Goal: Task Accomplishment & Management: Use online tool/utility

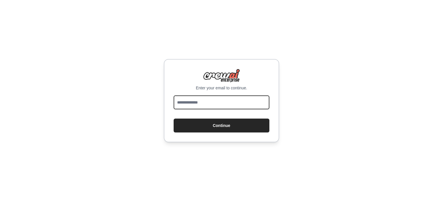
click at [197, 106] on input "email" at bounding box center [222, 102] width 96 height 14
click at [197, 108] on input "email" at bounding box center [222, 102] width 96 height 14
click at [198, 108] on input "email" at bounding box center [222, 102] width 96 height 14
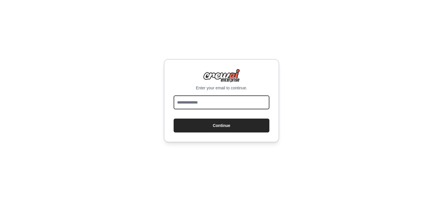
click at [198, 108] on input "email" at bounding box center [222, 102] width 96 height 14
click at [213, 100] on input "**********" at bounding box center [222, 102] width 96 height 14
type input "**********"
click at [174, 118] on button "Continue" at bounding box center [222, 125] width 96 height 14
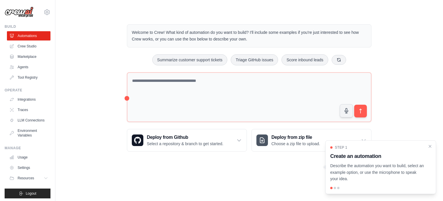
click at [96, 52] on div "Welcome to Crew! What kind of automation do you want to build? I'll include som…" at bounding box center [250, 88] width 370 height 146
click at [95, 42] on div "Welcome to Crew! What kind of automation do you want to build? I'll include som…" at bounding box center [250, 88] width 370 height 146
click at [81, 59] on div "Welcome to Crew! What kind of automation do you want to build? I'll include som…" at bounding box center [250, 88] width 370 height 146
click at [83, 47] on div "Welcome to Crew! What kind of automation do you want to build? I'll include som…" at bounding box center [250, 88] width 370 height 146
click at [95, 55] on div "Welcome to Crew! What kind of automation do you want to build? I'll include som…" at bounding box center [250, 88] width 370 height 146
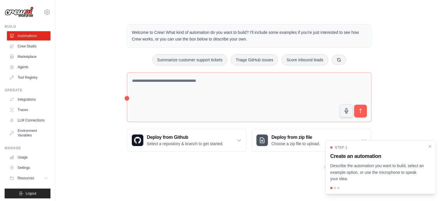
click at [91, 34] on div "Welcome to Crew! What kind of automation do you want to build? I'll include som…" at bounding box center [250, 88] width 370 height 146
click at [25, 48] on link "Crew Studio" at bounding box center [30, 46] width 44 height 9
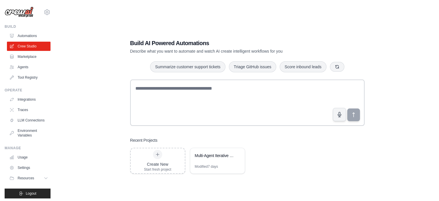
click at [85, 57] on div "Build AI Powered Automations Describe what you want to automate and watch AI cr…" at bounding box center [247, 106] width 365 height 201
click at [98, 86] on div "Build AI Powered Automations Describe what you want to automate and watch AI cr…" at bounding box center [247, 106] width 365 height 201
click at [102, 77] on div "Build AI Powered Automations Describe what you want to automate and watch AI cr…" at bounding box center [247, 106] width 365 height 201
click at [93, 58] on div "Build AI Powered Automations Describe what you want to automate and watch AI cr…" at bounding box center [247, 106] width 365 height 201
click at [98, 89] on div "Build AI Powered Automations Describe what you want to automate and watch AI cr…" at bounding box center [247, 106] width 365 height 201
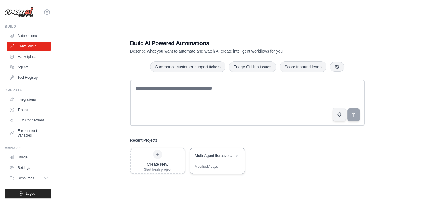
click at [210, 153] on div "Multi-Agent Iterative Research Workflow" at bounding box center [215, 155] width 40 height 6
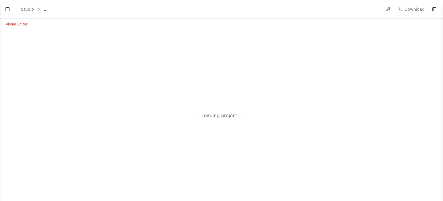
select select "****"
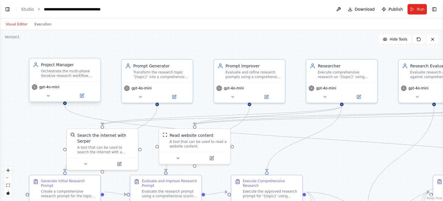
scroll to position [1301, 0]
click at [86, 51] on div ".deletable-edge-delete-btn { width: 20px; height: 20px; border: 0px solid #ffff…" at bounding box center [221, 115] width 443 height 171
click at [149, 14] on header "**********" at bounding box center [221, 9] width 443 height 18
click at [151, 10] on header "**********" at bounding box center [221, 9] width 443 height 18
click at [163, 8] on header "**********" at bounding box center [221, 9] width 443 height 18
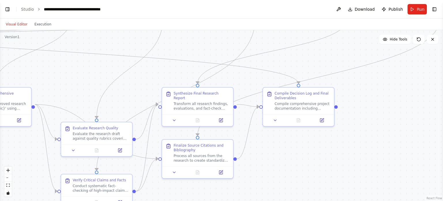
drag, startPoint x: 257, startPoint y: 146, endPoint x: -37, endPoint y: 68, distance: 304.2
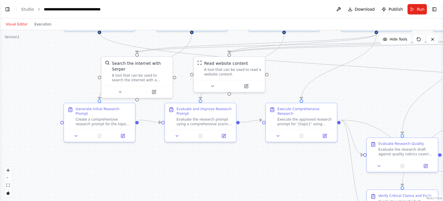
drag, startPoint x: 115, startPoint y: 82, endPoint x: 443, endPoint y: 93, distance: 328.8
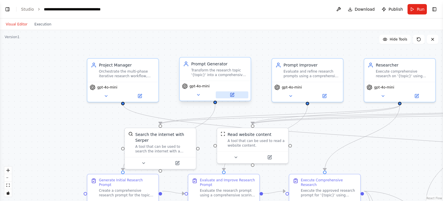
drag, startPoint x: 233, startPoint y: 52, endPoint x: 245, endPoint y: 104, distance: 53.2
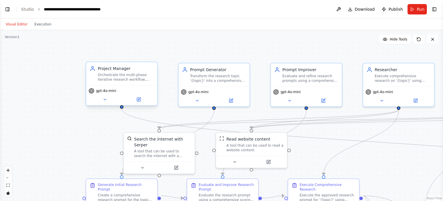
click at [116, 78] on div "Orchestrate the multi-phase iterative research workflow, enforce loop limits, m…" at bounding box center [126, 76] width 56 height 9
click at [57, 80] on div ".deletable-edge-delete-btn { width: 20px; height: 20px; border: 0px solid #ffff…" at bounding box center [221, 115] width 443 height 171
click at [109, 88] on span "gpt-4o-mini" at bounding box center [106, 90] width 20 height 5
click at [107, 99] on icon at bounding box center [105, 99] width 5 height 5
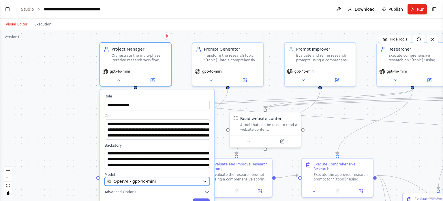
click at [169, 183] on div "OpenAI - gpt-4o-mini" at bounding box center [153, 181] width 93 height 6
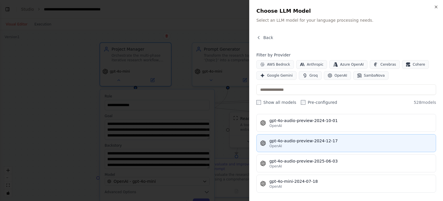
scroll to position [8941, 0]
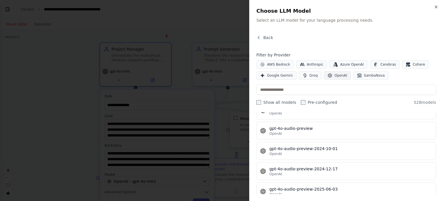
click at [337, 75] on span "OpenAI" at bounding box center [341, 75] width 13 height 5
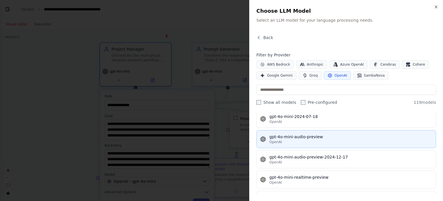
scroll to position [1049, 0]
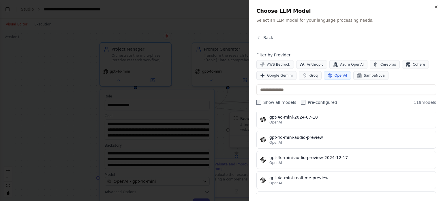
click at [266, 102] on label "Show all models" at bounding box center [277, 102] width 40 height 6
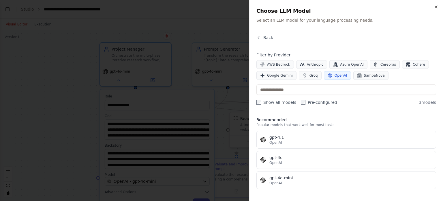
click at [59, 70] on div at bounding box center [221, 100] width 443 height 201
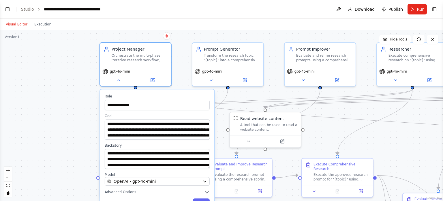
click at [77, 52] on div "**********" at bounding box center [221, 115] width 443 height 171
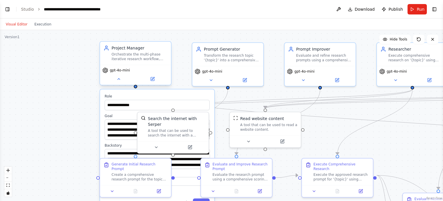
click at [135, 61] on div "Project Manager Orchestrate the multi-phase iterative research workflow, enforc…" at bounding box center [135, 53] width 71 height 23
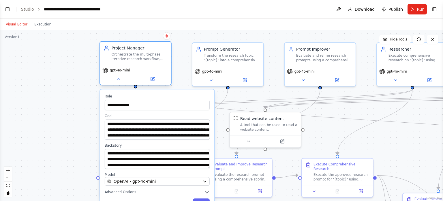
click at [127, 57] on div "Orchestrate the multi-phase iterative research workflow, enforce loop limits, m…" at bounding box center [140, 56] width 56 height 9
click at [126, 57] on div "Orchestrate the multi-phase iterative research workflow, enforce loop limits, m…" at bounding box center [140, 56] width 56 height 9
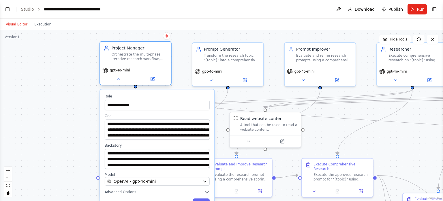
click at [126, 57] on div "Orchestrate the multi-phase iterative research workflow, enforce loop limits, m…" at bounding box center [140, 56] width 56 height 9
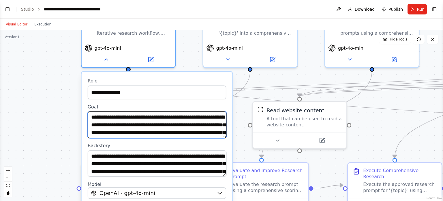
scroll to position [12, 0]
click at [176, 129] on textarea "**********" at bounding box center [157, 124] width 139 height 27
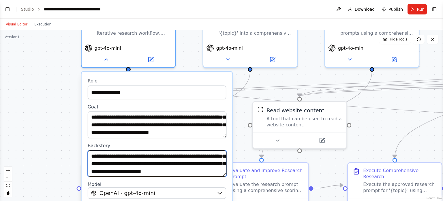
scroll to position [46, 0]
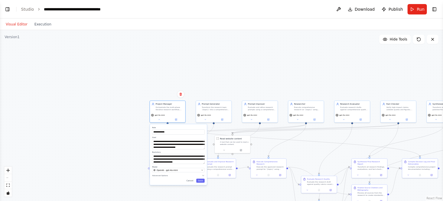
click at [101, 124] on div "**********" at bounding box center [221, 115] width 443 height 171
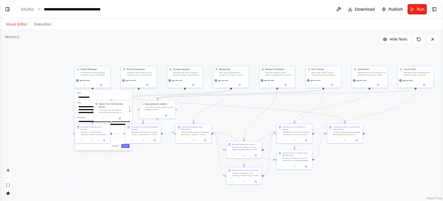
drag, startPoint x: 131, startPoint y: 86, endPoint x: 57, endPoint y: 36, distance: 89.0
click at [57, 36] on div "**********" at bounding box center [221, 115] width 443 height 171
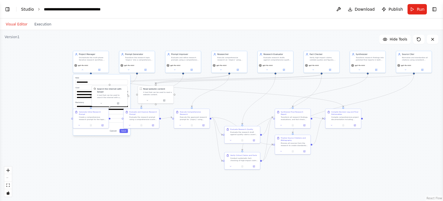
click at [29, 8] on link "Studio" at bounding box center [27, 9] width 13 height 5
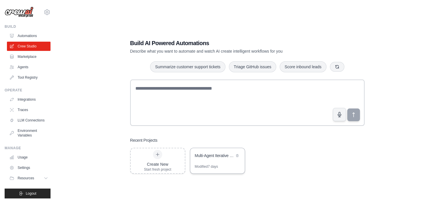
click at [213, 160] on div "Multi-Agent Iterative Research Workflow" at bounding box center [217, 156] width 55 height 16
drag, startPoint x: 214, startPoint y: 164, endPoint x: 340, endPoint y: 189, distance: 128.3
click at [340, 189] on div "Build AI Powered Automations Describe what you want to automate and watch AI cr…" at bounding box center [247, 106] width 365 height 201
click at [320, 169] on div "Create New Start fresh project Multi-Agent Iterative Research Workflow Modified…" at bounding box center [247, 161] width 234 height 26
click at [321, 161] on div "Create New Start fresh project Multi-Agent Iterative Research Workflow Modified…" at bounding box center [247, 161] width 234 height 26
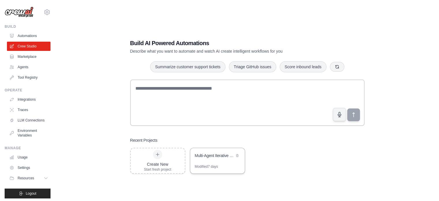
click at [231, 165] on div "Modified 7 days" at bounding box center [217, 168] width 55 height 9
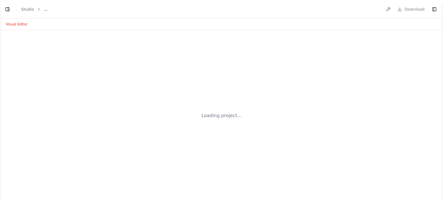
select select "****"
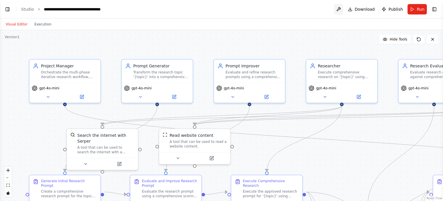
scroll to position [1301, 0]
click at [342, 8] on button at bounding box center [338, 9] width 9 height 10
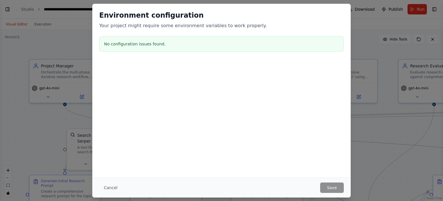
click at [392, 38] on div "Environment configuration Your project might require some environment variables…" at bounding box center [221, 100] width 443 height 201
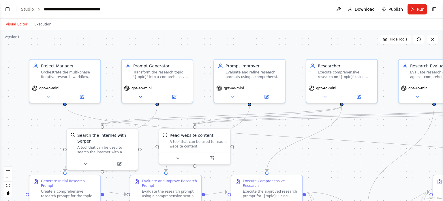
click at [410, 20] on div "Visual Editor Execution" at bounding box center [221, 24] width 443 height 12
click at [434, 10] on button "Toggle Right Sidebar" at bounding box center [435, 9] width 8 height 8
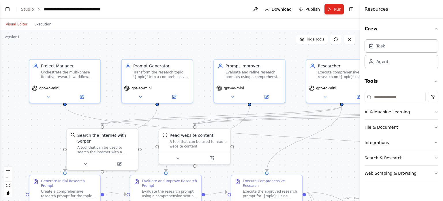
click at [140, 10] on header "**********" at bounding box center [180, 9] width 360 height 18
click at [131, 12] on header "**********" at bounding box center [180, 9] width 360 height 18
click at [202, 23] on div "Visual Editor Execution" at bounding box center [180, 24] width 360 height 12
click at [335, 21] on div "Visual Editor Execution" at bounding box center [180, 24] width 360 height 12
click at [383, 9] on h4 "Resources" at bounding box center [377, 9] width 24 height 7
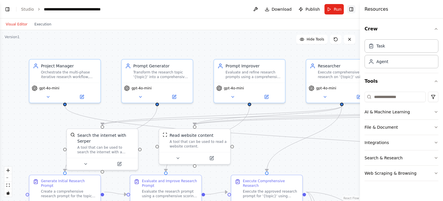
click at [350, 9] on button "Toggle Right Sidebar" at bounding box center [352, 9] width 8 height 8
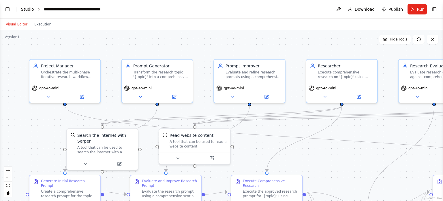
click at [29, 10] on link "Studio" at bounding box center [27, 9] width 13 height 5
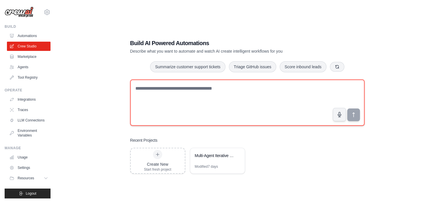
click at [149, 97] on textarea at bounding box center [247, 102] width 234 height 46
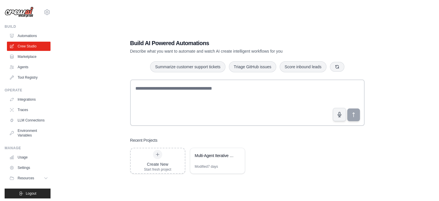
click at [120, 89] on div "Build AI Powered Automations Describe what you want to automate and watch AI cr…" at bounding box center [247, 106] width 365 height 201
click at [104, 94] on div "Build AI Powered Automations Describe what you want to automate and watch AI cr…" at bounding box center [247, 106] width 365 height 201
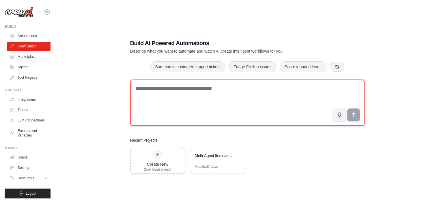
click at [172, 99] on textarea at bounding box center [247, 102] width 234 height 46
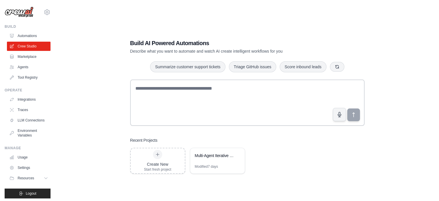
click at [119, 89] on div "Build AI Powered Automations Describe what you want to automate and watch AI cr…" at bounding box center [247, 106] width 365 height 201
click at [122, 84] on div "Build AI Powered Automations Describe what you want to automate and watch AI cr…" at bounding box center [247, 106] width 365 height 201
click at [129, 74] on div "Build AI Powered Automations Describe what you want to automate and watch AI cr…" at bounding box center [247, 106] width 248 height 153
click at [126, 75] on div "Build AI Powered Automations Describe what you want to automate and watch AI cr…" at bounding box center [247, 106] width 248 height 153
click at [127, 75] on div "Build AI Powered Automations Describe what you want to automate and watch AI cr…" at bounding box center [247, 106] width 248 height 153
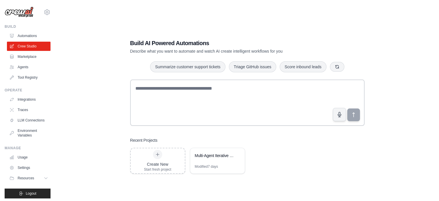
click at [127, 76] on div "Build AI Powered Automations Describe what you want to automate and watch AI cr…" at bounding box center [247, 106] width 248 height 153
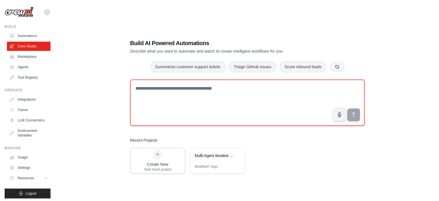
click at [146, 83] on textarea at bounding box center [247, 102] width 234 height 46
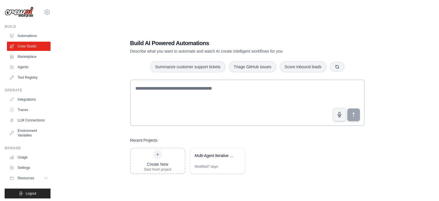
click at [122, 75] on div "Build AI Powered Automations Describe what you want to automate and watch AI cr…" at bounding box center [247, 106] width 365 height 201
click at [122, 73] on div "Build AI Powered Automations Describe what you want to automate and watch AI cr…" at bounding box center [247, 106] width 365 height 201
click at [127, 74] on div "Build AI Powered Automations Describe what you want to automate and watch AI cr…" at bounding box center [247, 106] width 248 height 153
click at [124, 77] on div "Build AI Powered Automations Describe what you want to automate and watch AI cr…" at bounding box center [247, 106] width 248 height 153
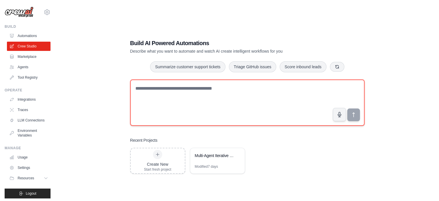
click at [239, 106] on textarea at bounding box center [247, 102] width 234 height 46
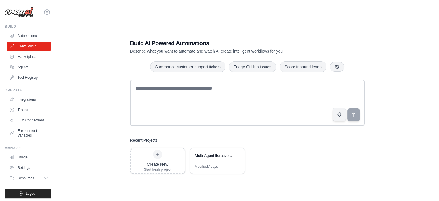
click at [394, 90] on div "Build AI Powered Automations Describe what you want to automate and watch AI cr…" at bounding box center [247, 106] width 365 height 201
click at [382, 56] on div "Build AI Powered Automations Describe what you want to automate and watch AI cr…" at bounding box center [247, 106] width 365 height 201
click at [292, 152] on div "Create New Start fresh project Multi-Agent Iterative Research Workflow Modified…" at bounding box center [247, 161] width 234 height 26
click at [233, 129] on div "Build AI Powered Automations Describe what you want to automate and watch AI cr…" at bounding box center [247, 106] width 248 height 153
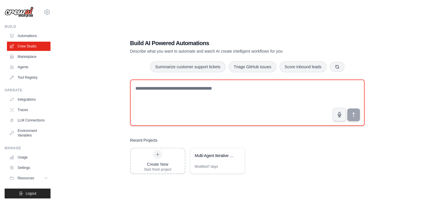
click at [130, 94] on textarea at bounding box center [247, 102] width 234 height 46
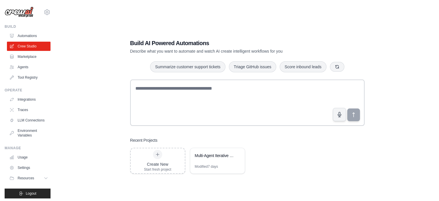
click at [93, 82] on div "Build AI Powered Automations Describe what you want to automate and watch AI cr…" at bounding box center [247, 106] width 365 height 201
click at [98, 79] on div "Build AI Powered Automations Describe what you want to automate and watch AI cr…" at bounding box center [247, 106] width 365 height 201
click at [107, 93] on div "Build AI Powered Automations Describe what you want to automate and watch AI cr…" at bounding box center [247, 106] width 365 height 201
click at [231, 133] on div "Build AI Powered Automations Describe what you want to automate and watch AI cr…" at bounding box center [247, 106] width 248 height 153
click at [110, 71] on div "Build AI Powered Automations Describe what you want to automate and watch AI cr…" at bounding box center [247, 106] width 365 height 201
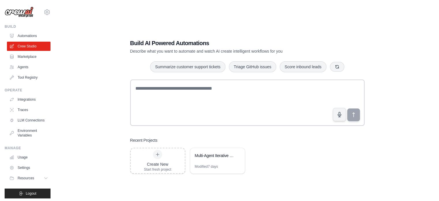
click at [113, 62] on div "Build AI Powered Automations Describe what you want to automate and watch AI cr…" at bounding box center [247, 106] width 365 height 201
click at [132, 74] on div "Build AI Powered Automations Describe what you want to automate and watch AI cr…" at bounding box center [247, 106] width 248 height 153
click at [132, 69] on div "Summarize customer support tickets Triage GitHub issues Score inbound leads" at bounding box center [247, 67] width 234 height 12
click at [133, 66] on div "Summarize customer support tickets Triage GitHub issues Score inbound leads" at bounding box center [247, 67] width 234 height 12
click at [136, 61] on div "Summarize customer support tickets Triage GitHub issues Score inbound leads" at bounding box center [247, 67] width 234 height 12
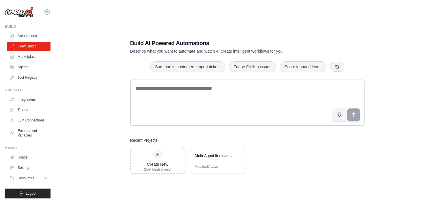
click at [139, 65] on div "Summarize customer support tickets Triage GitHub issues Score inbound leads" at bounding box center [247, 67] width 234 height 12
click at [141, 64] on div "Summarize customer support tickets Triage GitHub issues Score inbound leads" at bounding box center [247, 67] width 234 height 12
click at [143, 64] on div "Summarize customer support tickets Triage GitHub issues Score inbound leads" at bounding box center [247, 67] width 234 height 12
click at [142, 67] on div "Summarize customer support tickets Triage GitHub issues Score inbound leads" at bounding box center [247, 67] width 234 height 12
click at [236, 165] on div "Modified 7 days" at bounding box center [217, 168] width 55 height 9
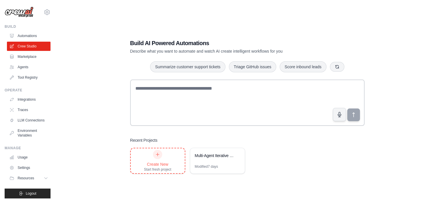
click at [146, 154] on div "Create New Start fresh project" at bounding box center [157, 161] width 27 height 22
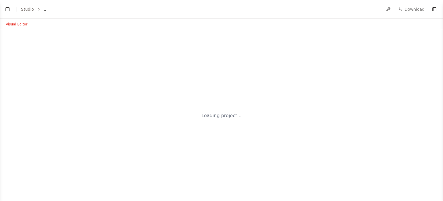
select select "****"
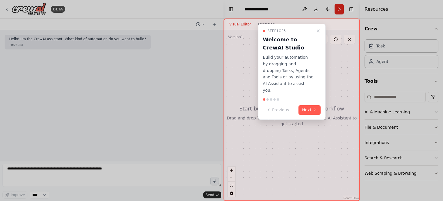
click at [307, 46] on h3 "Welcome to CrewAI Studio" at bounding box center [288, 44] width 51 height 16
click at [310, 105] on button "Next" at bounding box center [310, 110] width 22 height 10
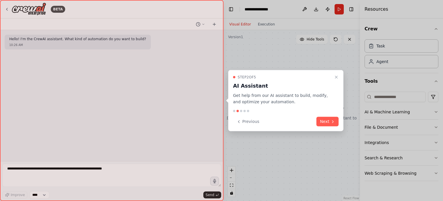
click at [320, 82] on h3 "AI Assistant" at bounding box center [282, 85] width 99 height 8
click at [313, 81] on div "Step 2 of 5 AI Assistant Get help from our AI assistant to build, modify, and o…" at bounding box center [286, 89] width 106 height 31
click at [336, 75] on icon "Close walkthrough" at bounding box center [336, 76] width 5 height 5
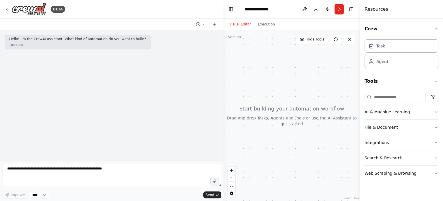
click at [196, 11] on div "BETA" at bounding box center [112, 9] width 224 height 18
click at [169, 23] on div at bounding box center [112, 24] width 224 height 12
click at [164, 23] on div at bounding box center [112, 24] width 224 height 12
click at [166, 21] on div at bounding box center [112, 24] width 224 height 12
click at [172, 41] on div "Hello! I'm the CrewAI assistant. What kind of automation do you want to build? …" at bounding box center [112, 42] width 215 height 15
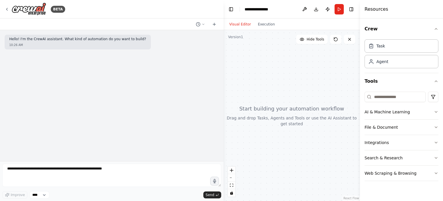
click at [161, 40] on div "Hello! I'm the CrewAI assistant. What kind of automation do you want to build? …" at bounding box center [112, 42] width 215 height 15
click at [157, 43] on div "Hello! I'm the CrewAI assistant. What kind of automation do you want to build? …" at bounding box center [112, 42] width 215 height 15
click at [158, 26] on div at bounding box center [112, 24] width 224 height 12
drag, startPoint x: 157, startPoint y: 42, endPoint x: 160, endPoint y: 31, distance: 11.2
click at [157, 41] on div "Hello! I'm the CrewAI assistant. What kind of automation do you want to build? …" at bounding box center [112, 42] width 215 height 15
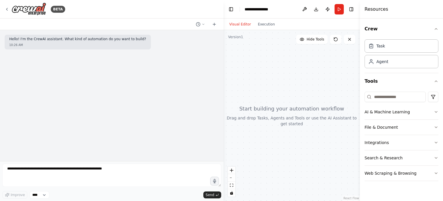
click at [160, 31] on div "Hello! I'm the CrewAI assistant. What kind of automation do you want to build? …" at bounding box center [112, 95] width 224 height 131
click at [151, 44] on div "Hello! I'm the CrewAI assistant. What kind of automation do you want to build? …" at bounding box center [112, 42] width 215 height 15
click at [171, 23] on div at bounding box center [112, 24] width 224 height 12
click at [157, 50] on div "Hello! I'm the CrewAI assistant. What kind of automation do you want to build? …" at bounding box center [112, 95] width 224 height 131
click at [161, 43] on div "Hello! I'm the CrewAI assistant. What kind of automation do you want to build? …" at bounding box center [112, 42] width 215 height 15
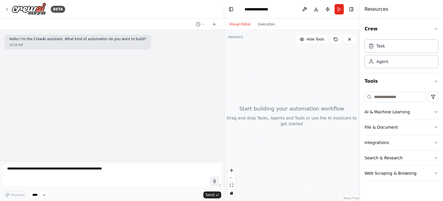
click at [163, 39] on div "Hello! I'm the CrewAI assistant. What kind of automation do you want to build? …" at bounding box center [112, 42] width 215 height 15
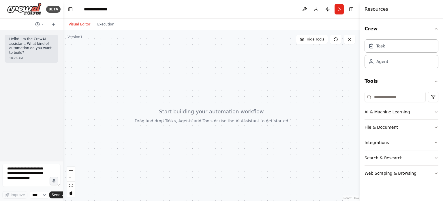
drag, startPoint x: 223, startPoint y: 39, endPoint x: 63, endPoint y: 48, distance: 159.9
click at [63, 48] on div "**********" at bounding box center [221, 100] width 443 height 201
click at [137, 74] on div at bounding box center [211, 115] width 297 height 171
click at [203, 19] on div "Visual Editor Execution" at bounding box center [211, 24] width 297 height 12
click at [195, 89] on div at bounding box center [211, 115] width 297 height 171
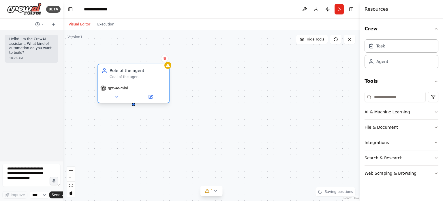
drag, startPoint x: 187, startPoint y: 72, endPoint x: 128, endPoint y: 69, distance: 58.1
click at [128, 69] on div "Role of the agent" at bounding box center [138, 71] width 56 height 6
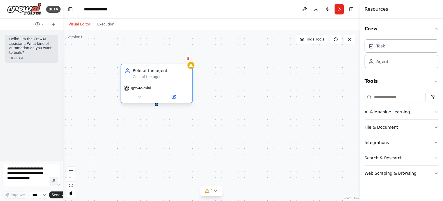
drag, startPoint x: 155, startPoint y: 77, endPoint x: 177, endPoint y: 77, distance: 21.7
click at [177, 77] on div "Goal of the agent" at bounding box center [161, 76] width 56 height 5
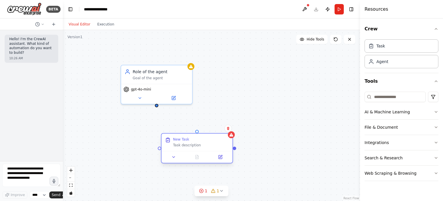
drag, startPoint x: 271, startPoint y: 90, endPoint x: 180, endPoint y: 146, distance: 106.9
click at [180, 146] on div "New Task Task description" at bounding box center [201, 142] width 56 height 10
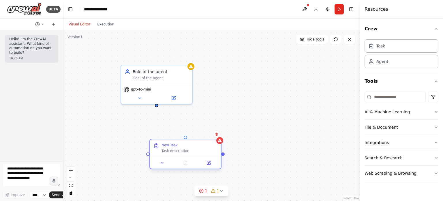
click at [172, 141] on div "New Task Task description" at bounding box center [185, 147] width 71 height 17
click at [172, 142] on div "New Task Task description" at bounding box center [185, 147] width 71 height 17
click at [172, 145] on div "New Task" at bounding box center [170, 145] width 16 height 5
drag, startPoint x: 186, startPoint y: 137, endPoint x: 155, endPoint y: 100, distance: 48.0
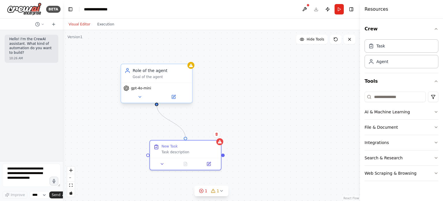
click at [155, 100] on div "Role of the agent Goal of the agent gpt-4o-mini New Task Task description" at bounding box center [211, 115] width 297 height 171
click at [259, 93] on div ".deletable-edge-delete-btn { width: 20px; height: 20px; border: 0px solid #ffff…" at bounding box center [211, 115] width 297 height 171
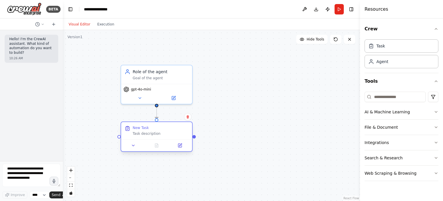
drag, startPoint x: 201, startPoint y: 143, endPoint x: 174, endPoint y: 126, distance: 31.3
click at [174, 126] on div "New Task" at bounding box center [161, 127] width 56 height 5
click at [240, 113] on div ".deletable-edge-delete-btn { width: 20px; height: 20px; border: 0px solid #ffff…" at bounding box center [211, 115] width 297 height 171
click at [153, 70] on div "Role of the agent" at bounding box center [161, 71] width 56 height 6
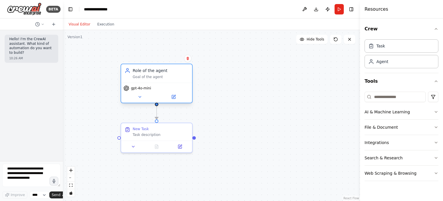
click at [153, 70] on div "Role of the agent" at bounding box center [161, 71] width 56 height 6
click at [138, 95] on icon at bounding box center [140, 96] width 5 height 5
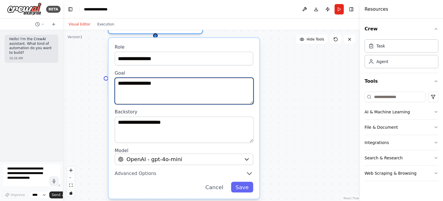
drag, startPoint x: 199, startPoint y: 120, endPoint x: 206, endPoint y: 74, distance: 45.6
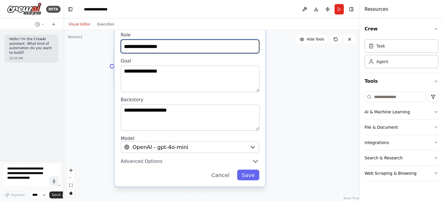
drag, startPoint x: 184, startPoint y: 45, endPoint x: 113, endPoint y: 38, distance: 71.1
click at [113, 38] on div ".deletable-edge-delete-btn { width: 20px; height: 20px; border: 0px solid #ffff…" at bounding box center [211, 115] width 297 height 171
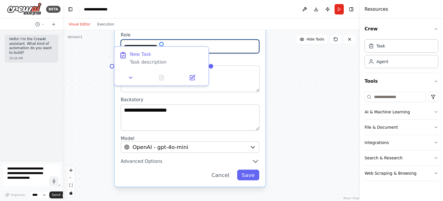
click at [248, 52] on input "**********" at bounding box center [190, 47] width 139 height 14
click at [230, 48] on input "**********" at bounding box center [190, 47] width 139 height 14
click at [252, 59] on label "Goal" at bounding box center [190, 61] width 139 height 6
click at [207, 45] on input "**********" at bounding box center [190, 47] width 139 height 14
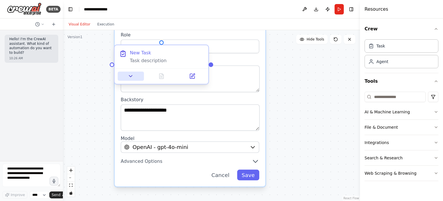
click at [134, 80] on div at bounding box center [162, 76] width 94 height 16
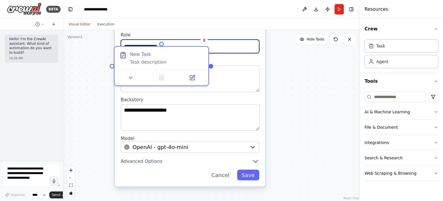
click at [245, 51] on input "**********" at bounding box center [190, 47] width 139 height 14
drag, startPoint x: 231, startPoint y: 52, endPoint x: 39, endPoint y: 27, distance: 193.4
click at [39, 27] on div "**********" at bounding box center [221, 100] width 443 height 201
click at [204, 42] on icon at bounding box center [204, 40] width 2 height 3
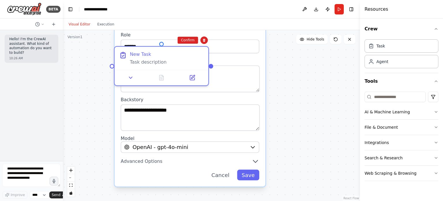
click at [295, 77] on div ".deletable-edge-delete-btn { width: 20px; height: 20px; border: 0px solid #ffff…" at bounding box center [211, 115] width 297 height 171
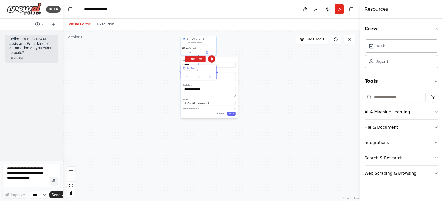
click at [247, 55] on div ".deletable-edge-delete-btn { width: 20px; height: 20px; border: 0px solid #ffff…" at bounding box center [211, 115] width 297 height 171
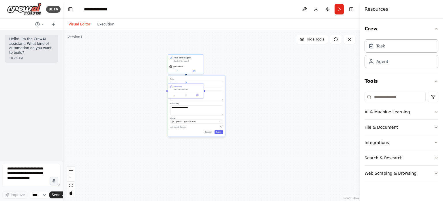
drag, startPoint x: 243, startPoint y: 55, endPoint x: 223, endPoint y: 82, distance: 33.5
click at [223, 82] on div ".deletable-edge-delete-btn { width: 20px; height: 20px; border: 0px solid #ffff…" at bounding box center [211, 115] width 297 height 171
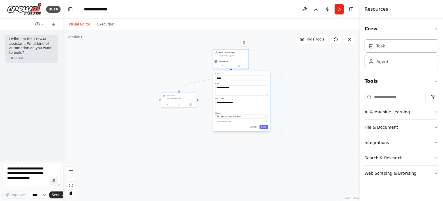
drag, startPoint x: 202, startPoint y: 87, endPoint x: 246, endPoint y: 77, distance: 45.7
click at [246, 75] on label "Role" at bounding box center [242, 73] width 53 height 2
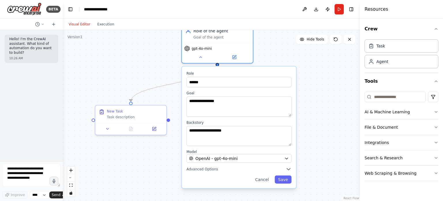
drag, startPoint x: 240, startPoint y: 79, endPoint x: 259, endPoint y: 71, distance: 21.0
click at [240, 82] on input "******" at bounding box center [239, 82] width 105 height 10
drag, startPoint x: 239, startPoint y: 84, endPoint x: 204, endPoint y: 89, distance: 35.5
click at [204, 89] on div "**********" at bounding box center [239, 127] width 114 height 122
type input "**********"
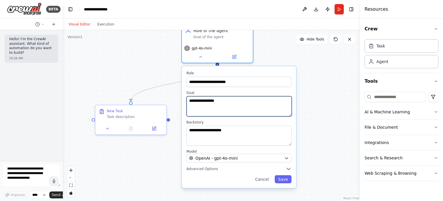
drag, startPoint x: 221, startPoint y: 93, endPoint x: 207, endPoint y: 97, distance: 14.0
click at [207, 97] on textarea "**********" at bounding box center [239, 106] width 105 height 20
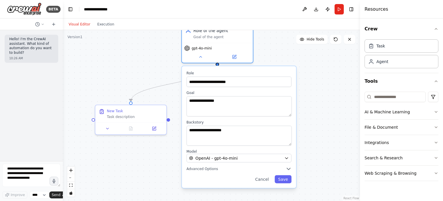
click at [208, 94] on label "Goal" at bounding box center [239, 92] width 105 height 5
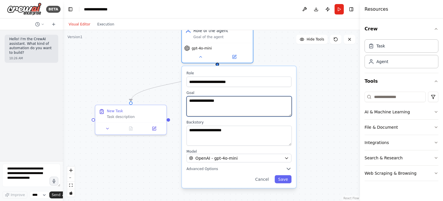
click at [222, 100] on textarea "**********" at bounding box center [239, 106] width 105 height 20
drag, startPoint x: 228, startPoint y: 100, endPoint x: 153, endPoint y: 94, distance: 75.9
click at [153, 94] on div ".deletable-edge-delete-btn { width: 20px; height: 20px; border: 0px solid #ffff…" at bounding box center [211, 115] width 297 height 171
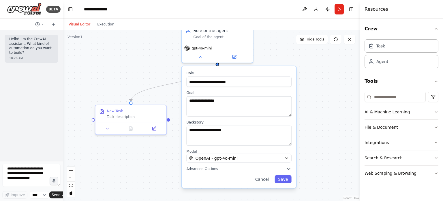
click at [393, 112] on button "AI & Machine Learning" at bounding box center [402, 111] width 74 height 15
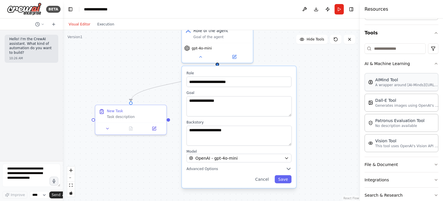
scroll to position [74, 0]
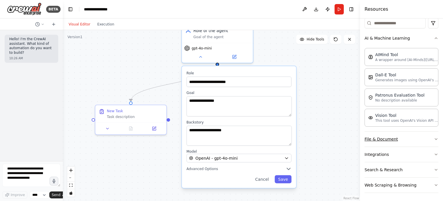
click at [403, 133] on button "File & Document" at bounding box center [402, 138] width 74 height 15
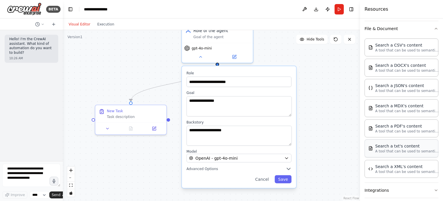
scroll to position [219, 0]
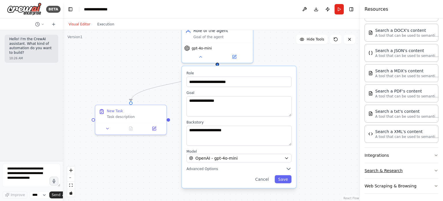
click at [408, 163] on button "Search & Research" at bounding box center [402, 170] width 74 height 15
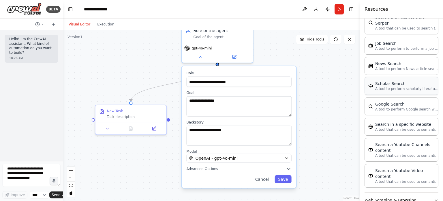
scroll to position [510, 0]
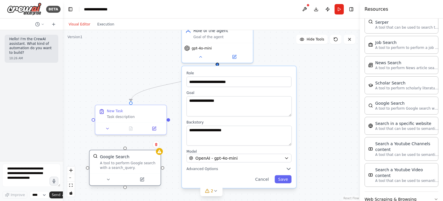
drag, startPoint x: 139, startPoint y: 168, endPoint x: 105, endPoint y: 163, distance: 34.3
click at [105, 163] on div "A tool to perform Google search with a search_query." at bounding box center [128, 165] width 57 height 9
click at [173, 160] on div ".deletable-edge-delete-btn { width: 20px; height: 20px; border: 0px solid #ffff…" at bounding box center [211, 115] width 297 height 171
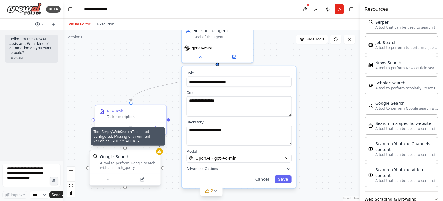
click at [161, 153] on icon at bounding box center [159, 151] width 5 height 5
click at [158, 154] on div at bounding box center [159, 151] width 7 height 7
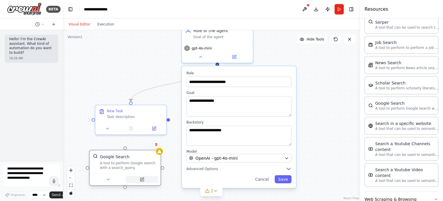
click at [141, 181] on icon at bounding box center [141, 179] width 3 height 3
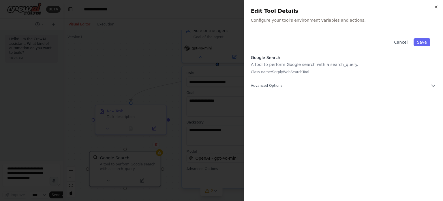
click at [260, 91] on div "Cancel Save Google Search A tool to perform Google search with a search_query. …" at bounding box center [343, 112] width 185 height 161
click at [262, 88] on button "Advanced Options" at bounding box center [343, 86] width 185 height 6
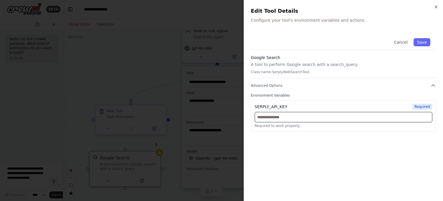
click at [284, 116] on input "text" at bounding box center [344, 117] width 178 height 10
paste input "**********"
drag, startPoint x: 297, startPoint y: 118, endPoint x: 191, endPoint y: 113, distance: 106.4
click at [191, 113] on body "**********" at bounding box center [221, 100] width 443 height 201
type input "**********"
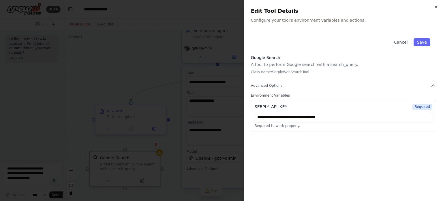
click at [344, 143] on div "**********" at bounding box center [343, 112] width 185 height 161
click at [353, 118] on input "**********" at bounding box center [344, 117] width 178 height 10
click at [353, 153] on div "**********" at bounding box center [343, 112] width 185 height 161
click at [420, 40] on button "Save" at bounding box center [422, 42] width 17 height 8
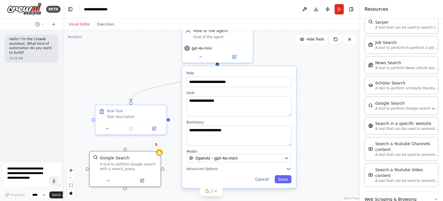
click at [116, 71] on div ".deletable-edge-delete-btn { width: 20px; height: 20px; border: 0px solid #ffff…" at bounding box center [211, 115] width 297 height 171
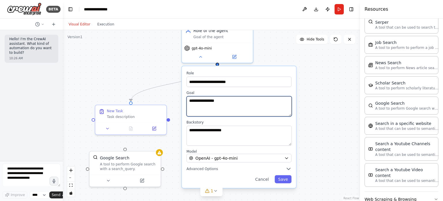
drag, startPoint x: 248, startPoint y: 108, endPoint x: 241, endPoint y: 108, distance: 6.9
click at [241, 108] on textarea "**********" at bounding box center [239, 106] width 105 height 20
drag, startPoint x: 249, startPoint y: 102, endPoint x: 178, endPoint y: 98, distance: 70.9
click at [177, 98] on div ".deletable-edge-delete-btn { width: 20px; height: 20px; border: 0px solid #ffff…" at bounding box center [211, 115] width 297 height 171
click at [263, 102] on textarea "**********" at bounding box center [239, 106] width 105 height 20
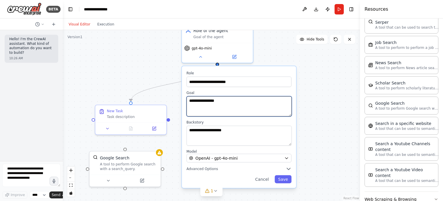
drag, startPoint x: 244, startPoint y: 97, endPoint x: 161, endPoint y: 90, distance: 83.4
click at [161, 90] on div ".deletable-edge-delete-btn { width: 20px; height: 20px; border: 0px solid #ffff…" at bounding box center [211, 115] width 297 height 171
drag, startPoint x: 233, startPoint y: 103, endPoint x: 190, endPoint y: 103, distance: 43.6
click at [190, 103] on textarea "**********" at bounding box center [239, 106] width 105 height 20
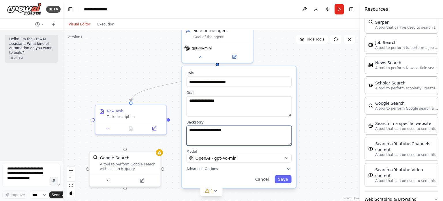
click at [250, 135] on textarea "**********" at bounding box center [239, 135] width 105 height 20
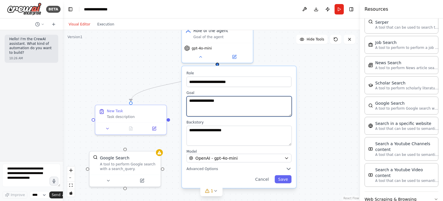
drag, startPoint x: 225, startPoint y: 105, endPoint x: 191, endPoint y: 104, distance: 34.4
click at [191, 104] on textarea "**********" at bounding box center [239, 106] width 105 height 20
type textarea "*"
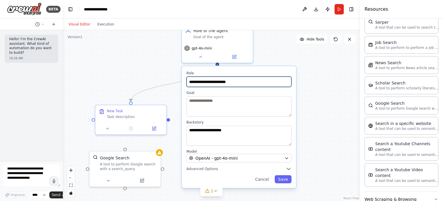
drag, startPoint x: 242, startPoint y: 83, endPoint x: 173, endPoint y: 81, distance: 69.0
click at [173, 81] on div ".deletable-edge-delete-btn { width: 20px; height: 20px; border: 0px solid #ffff…" at bounding box center [185, 97] width 297 height 171
drag, startPoint x: 239, startPoint y: 79, endPoint x: 187, endPoint y: 78, distance: 52.9
click at [187, 78] on input "**********" at bounding box center [239, 82] width 105 height 10
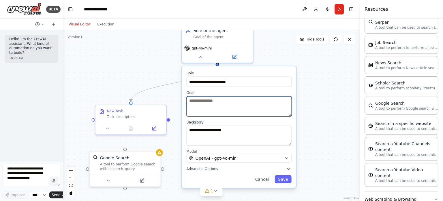
click at [204, 104] on textarea at bounding box center [239, 106] width 105 height 20
paste textarea "**********"
type textarea "**********"
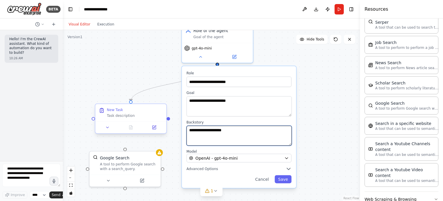
drag, startPoint x: 236, startPoint y: 137, endPoint x: 147, endPoint y: 123, distance: 89.7
click at [147, 123] on div "**********" at bounding box center [185, 97] width 297 height 171
drag, startPoint x: 224, startPoint y: 131, endPoint x: 228, endPoint y: 132, distance: 3.9
click at [228, 132] on textarea "**********" at bounding box center [239, 135] width 105 height 20
click at [236, 132] on textarea "**********" at bounding box center [239, 135] width 105 height 20
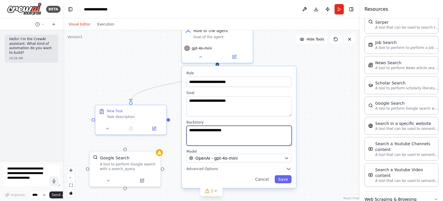
drag, startPoint x: 236, startPoint y: 133, endPoint x: 188, endPoint y: 123, distance: 49.0
click at [188, 123] on div "**********" at bounding box center [239, 133] width 105 height 26
type textarea "**********"
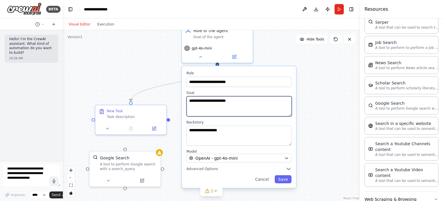
click at [203, 98] on textarea "**********" at bounding box center [239, 106] width 105 height 20
click at [205, 100] on textarea "**********" at bounding box center [239, 106] width 105 height 20
click at [233, 101] on textarea "**********" at bounding box center [239, 106] width 105 height 20
click at [282, 112] on textarea "**********" at bounding box center [239, 106] width 105 height 20
type textarea "**********"
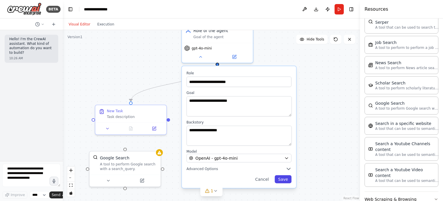
click at [284, 176] on button "Save" at bounding box center [283, 179] width 17 height 8
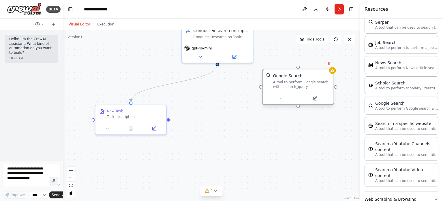
drag, startPoint x: 120, startPoint y: 160, endPoint x: 296, endPoint y: 77, distance: 194.2
click at [296, 77] on div "Google Search A tool to perform Google search with a search_query." at bounding box center [301, 81] width 57 height 16
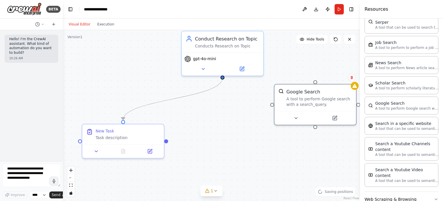
drag, startPoint x: 226, startPoint y: 102, endPoint x: 228, endPoint y: 133, distance: 30.7
click at [228, 133] on div ".deletable-edge-delete-btn { width: 20px; height: 20px; border: 0px solid #ffff…" at bounding box center [211, 115] width 297 height 171
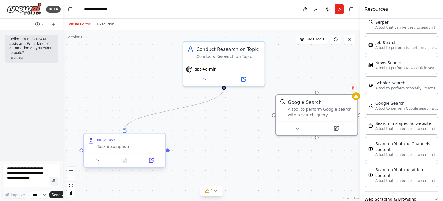
click at [111, 143] on div "New Task Task description" at bounding box center [129, 143] width 64 height 12
click at [111, 139] on div "New Task" at bounding box center [106, 139] width 18 height 5
click at [102, 148] on div "Task description" at bounding box center [129, 146] width 64 height 5
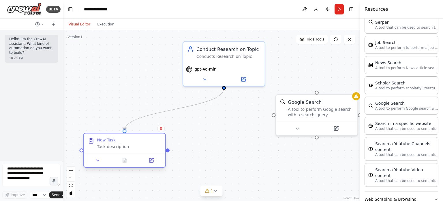
click at [102, 148] on div "Task description" at bounding box center [129, 146] width 64 height 5
click at [150, 159] on icon at bounding box center [152, 160] width 4 height 4
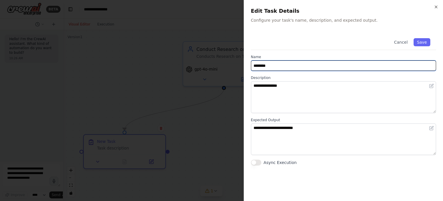
drag, startPoint x: 291, startPoint y: 65, endPoint x: 208, endPoint y: 61, distance: 83.0
click at [206, 61] on body "**********" at bounding box center [221, 100] width 443 height 201
drag, startPoint x: 325, startPoint y: 64, endPoint x: 67, endPoint y: 40, distance: 259.8
click at [59, 40] on body "**********" at bounding box center [221, 100] width 443 height 201
type input "**********"
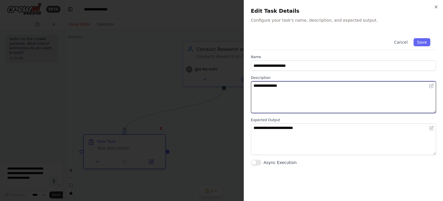
click at [291, 87] on textarea "**********" at bounding box center [343, 97] width 185 height 32
drag, startPoint x: 316, startPoint y: 95, endPoint x: 156, endPoint y: 81, distance: 161.1
click at [156, 81] on body "**********" at bounding box center [221, 100] width 443 height 201
paste textarea "******"
type textarea "**********"
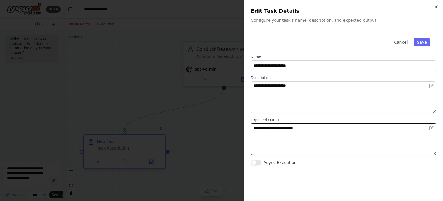
click at [331, 145] on textarea "**********" at bounding box center [343, 139] width 185 height 32
drag, startPoint x: 307, startPoint y: 136, endPoint x: 138, endPoint y: 117, distance: 170.0
click at [138, 117] on body "**********" at bounding box center [221, 100] width 443 height 201
type textarea "**********"
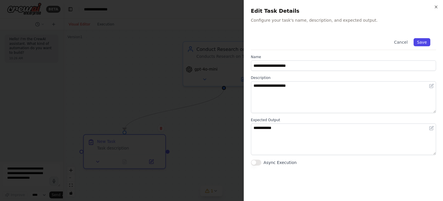
click at [420, 42] on button "Save" at bounding box center [422, 42] width 17 height 8
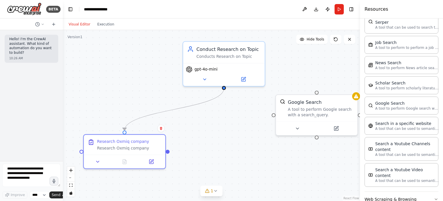
click at [244, 107] on div ".deletable-edge-delete-btn { width: 20px; height: 20px; border: 0px solid #ffff…" at bounding box center [211, 115] width 297 height 171
click at [338, 14] on button "Run" at bounding box center [339, 9] width 9 height 10
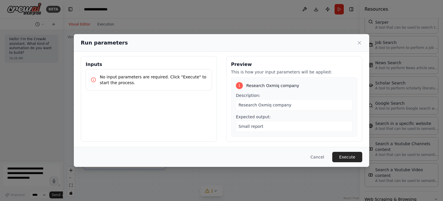
scroll to position [3, 0]
click at [352, 154] on button "Execute" at bounding box center [348, 157] width 30 height 10
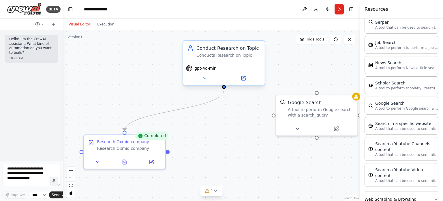
click at [245, 62] on div "gpt-4o-mini" at bounding box center [224, 73] width 82 height 23
click at [219, 192] on button "1" at bounding box center [212, 190] width 22 height 11
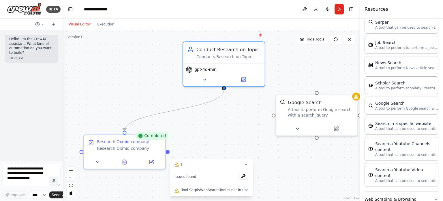
click at [259, 126] on div ".deletable-edge-delete-btn { width: 20px; height: 20px; border: 0px solid #ffff…" at bounding box center [211, 115] width 297 height 171
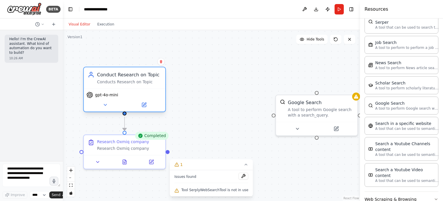
drag, startPoint x: 239, startPoint y: 52, endPoint x: 141, endPoint y: 77, distance: 101.4
click at [141, 77] on div "Conduct Research on Topic Conducts Research on Topic" at bounding box center [129, 77] width 64 height 13
click at [203, 66] on div ".deletable-edge-delete-btn { width: 20px; height: 20px; border: 0px solid #ffff…" at bounding box center [211, 115] width 297 height 171
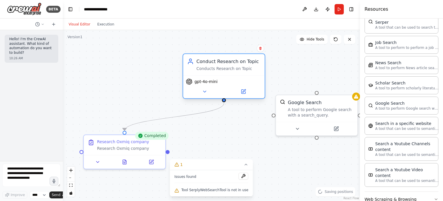
drag, startPoint x: 162, startPoint y: 81, endPoint x: 260, endPoint y: 64, distance: 100.1
click at [261, 64] on div "Conduct Research on Topic Conducts Research on Topic" at bounding box center [224, 64] width 82 height 21
click at [156, 59] on div ".deletable-edge-delete-btn { width: 20px; height: 20px; border: 0px solid #ffff…" at bounding box center [211, 115] width 297 height 171
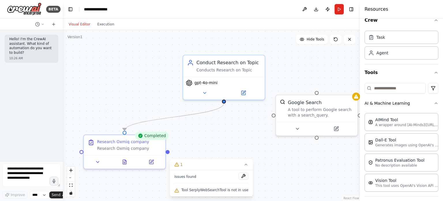
scroll to position [0, 0]
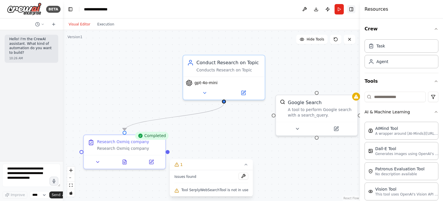
click at [354, 8] on button "Toggle Right Sidebar" at bounding box center [352, 9] width 8 height 8
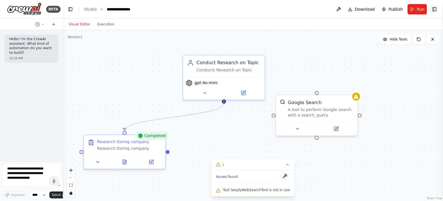
click at [432, 10] on button "Toggle Right Sidebar" at bounding box center [435, 9] width 8 height 8
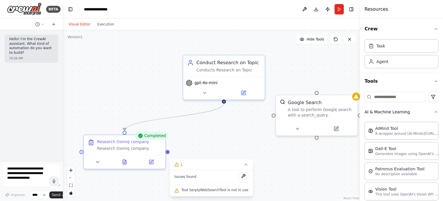
click at [104, 20] on div "Visual Editor Execution" at bounding box center [91, 24] width 53 height 12
click at [102, 24] on button "Execution" at bounding box center [106, 24] width 24 height 7
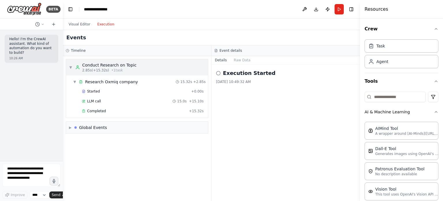
click at [103, 70] on span "2.85s (+15.32s)" at bounding box center [95, 70] width 27 height 5
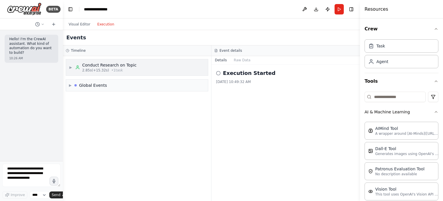
click at [103, 70] on span "2.85s (+15.32s)" at bounding box center [95, 70] width 27 height 5
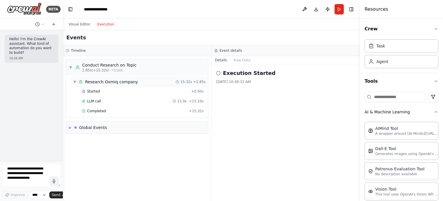
click at [103, 83] on div "Research Oxmiq company" at bounding box center [111, 82] width 53 height 6
click at [113, 82] on div "Research Oxmiq company" at bounding box center [111, 82] width 53 height 6
click at [107, 91] on div "Started" at bounding box center [135, 91] width 107 height 5
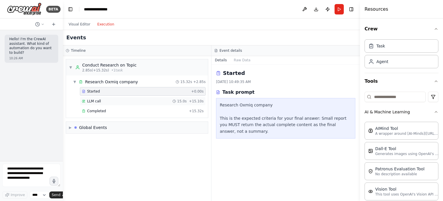
click at [107, 99] on div "LLM call 15.0s + 15.10s" at bounding box center [143, 101] width 122 height 5
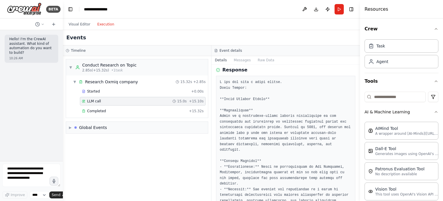
scroll to position [30, 0]
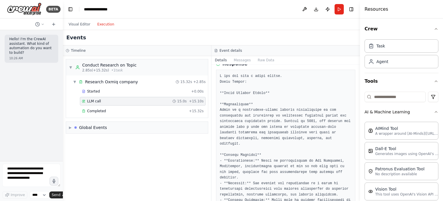
drag, startPoint x: 272, startPoint y: 92, endPoint x: 267, endPoint y: 108, distance: 16.3
drag, startPoint x: 358, startPoint y: 83, endPoint x: 355, endPoint y: 92, distance: 10.0
click at [355, 92] on div "**********" at bounding box center [221, 100] width 443 height 201
drag, startPoint x: 360, startPoint y: 88, endPoint x: 350, endPoint y: 103, distance: 18.3
click at [350, 103] on div "**********" at bounding box center [221, 100] width 443 height 201
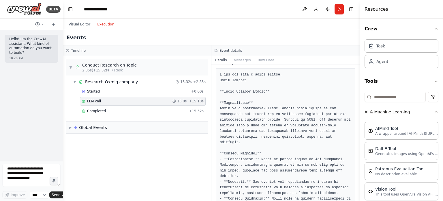
click at [357, 93] on div "**********" at bounding box center [221, 100] width 443 height 201
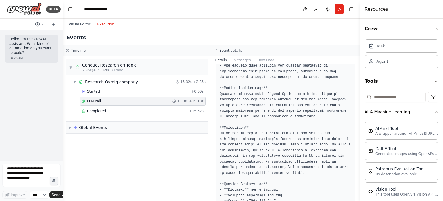
scroll to position [377, 0]
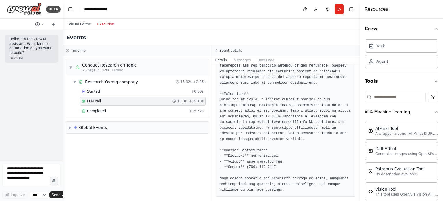
drag, startPoint x: 36, startPoint y: 9, endPoint x: 169, endPoint y: 15, distance: 133.5
click at [169, 15] on header "**********" at bounding box center [211, 9] width 297 height 18
click at [249, 29] on div "Visual Editor Execution" at bounding box center [211, 24] width 297 height 12
click at [274, 27] on div "Visual Editor Execution" at bounding box center [211, 24] width 297 height 12
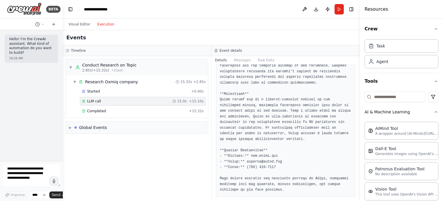
click at [188, 20] on div "Visual Editor Execution" at bounding box center [211, 24] width 297 height 12
click at [80, 24] on button "Visual Editor" at bounding box center [79, 24] width 29 height 7
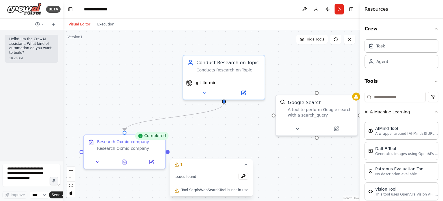
click at [144, 82] on div ".deletable-edge-delete-btn { width: 20px; height: 20px; border: 0px solid #ffff…" at bounding box center [211, 115] width 297 height 171
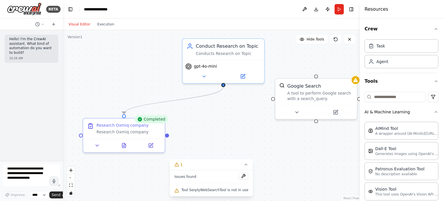
drag, startPoint x: 159, startPoint y: 54, endPoint x: 157, endPoint y: 46, distance: 8.0
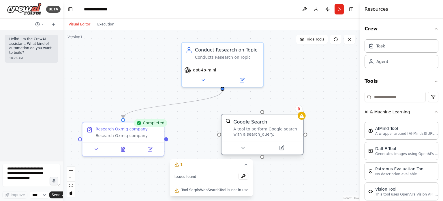
drag, startPoint x: 307, startPoint y: 90, endPoint x: 252, endPoint y: 125, distance: 65.4
click at [252, 125] on div "Google Search A tool to perform Google search with a search_query." at bounding box center [267, 127] width 66 height 18
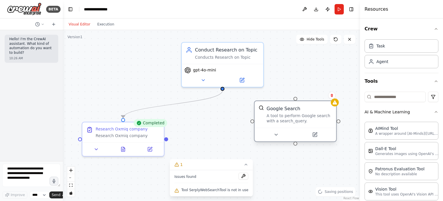
drag, startPoint x: 260, startPoint y: 122, endPoint x: 292, endPoint y: 112, distance: 33.9
click at [292, 112] on div "Google Search A tool to perform Google search with a search_query." at bounding box center [300, 114] width 66 height 18
drag, startPoint x: 223, startPoint y: 87, endPoint x: 301, endPoint y: 96, distance: 77.9
click at [301, 96] on div ".deletable-edge-delete-btn { width: 20px; height: 20px; border: 0px solid #ffff…" at bounding box center [211, 115] width 297 height 171
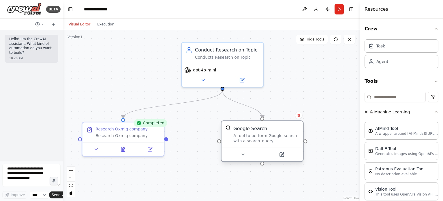
drag, startPoint x: 301, startPoint y: 111, endPoint x: 270, endPoint y: 130, distance: 36.9
click at [270, 130] on div "Google Search A tool to perform Google search with a search_query." at bounding box center [267, 134] width 66 height 18
click at [339, 11] on button "Run" at bounding box center [339, 9] width 9 height 10
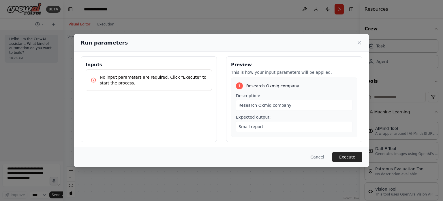
scroll to position [3, 0]
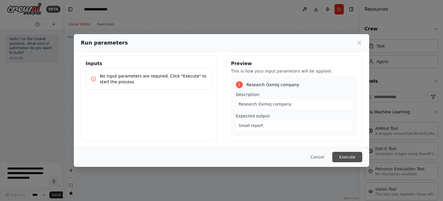
click at [342, 160] on button "Execute" at bounding box center [348, 157] width 30 height 10
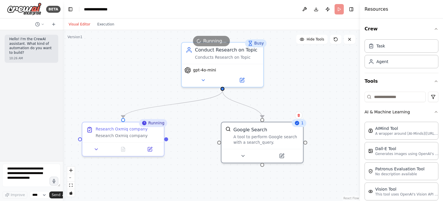
click at [301, 122] on div "1" at bounding box center [299, 123] width 14 height 8
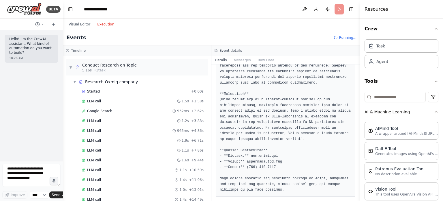
click at [105, 22] on button "Execution" at bounding box center [106, 24] width 24 height 7
click at [108, 109] on span "Google Search" at bounding box center [99, 111] width 25 height 5
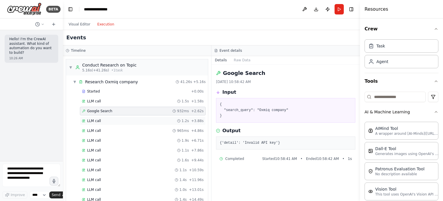
click at [106, 116] on div "LLM call 1.2s + 3.88s" at bounding box center [143, 120] width 126 height 9
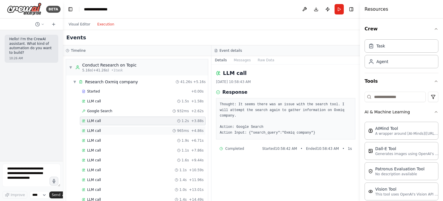
scroll to position [29, 0]
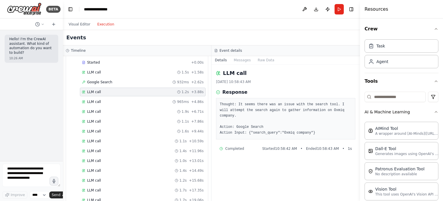
click at [115, 95] on div "LLM call 1.2s + 3.88s" at bounding box center [143, 91] width 126 height 9
click at [109, 100] on div "LLM call 965ms + 4.86s" at bounding box center [143, 101] width 122 height 5
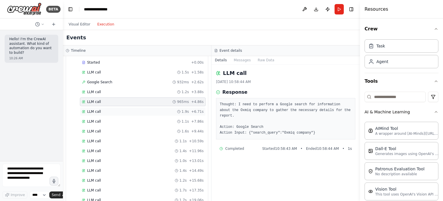
click at [111, 109] on div "LLM call 1.9s + 6.71s" at bounding box center [143, 111] width 122 height 5
click at [115, 121] on div "LLM call 1.1s + 7.86s" at bounding box center [143, 121] width 122 height 5
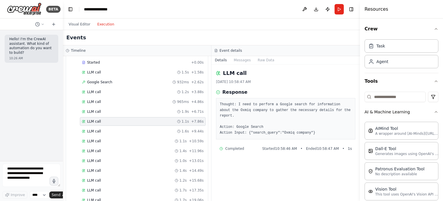
click at [127, 125] on div "Started + 0.00s LLM call 1.5s + 1.58s Google Search 932ms + 2.62s LLM call 1.2s…" at bounding box center [139, 200] width 137 height 285
click at [130, 141] on div "LLM call 1.1s + 10.59s" at bounding box center [143, 141] width 122 height 5
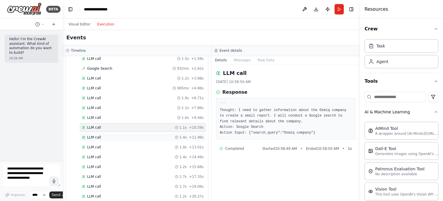
scroll to position [58, 0]
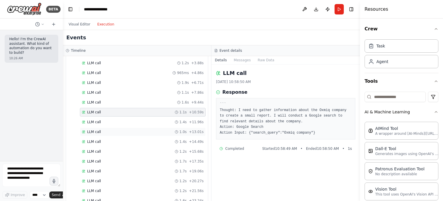
click at [137, 131] on div "LLM call 1.0s + 13.01s" at bounding box center [143, 131] width 122 height 5
click at [132, 152] on div "LLM call 1.2s + 15.68s" at bounding box center [143, 151] width 122 height 5
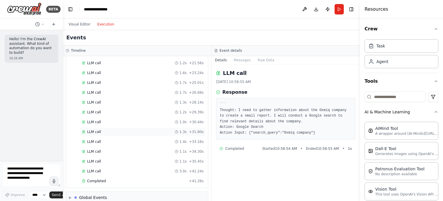
scroll to position [191, 0]
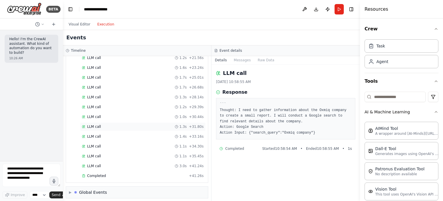
click at [131, 124] on div "LLM call 1.3s + 31.80s" at bounding box center [143, 126] width 122 height 5
click at [129, 144] on div "LLM call 1.1s + 34.30s" at bounding box center [143, 146] width 122 height 5
click at [128, 152] on div "LLM call 1.1s + 35.45s" at bounding box center [143, 156] width 126 height 9
click at [126, 161] on div "LLM call 3.0s + 41.24s" at bounding box center [143, 165] width 126 height 9
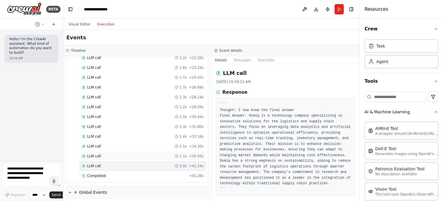
click at [125, 155] on div "LLM call 1.1s + 35.45s" at bounding box center [143, 156] width 126 height 9
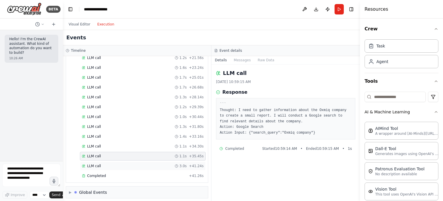
click at [138, 163] on div "LLM call 3.0s + 41.24s" at bounding box center [143, 165] width 122 height 5
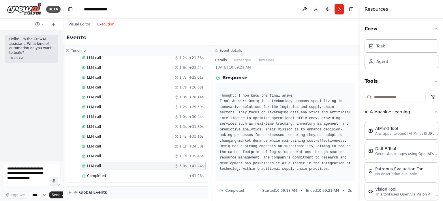
scroll to position [16, 0]
drag, startPoint x: 284, startPoint y: 100, endPoint x: 271, endPoint y: 137, distance: 39.2
click at [151, 174] on div "Completed" at bounding box center [134, 175] width 105 height 5
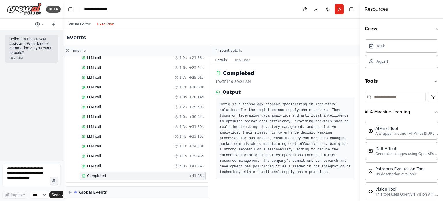
scroll to position [0, 0]
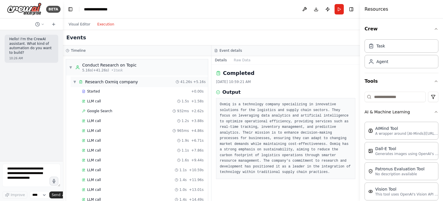
click at [125, 82] on div "Research Oxmiq company" at bounding box center [111, 82] width 53 height 6
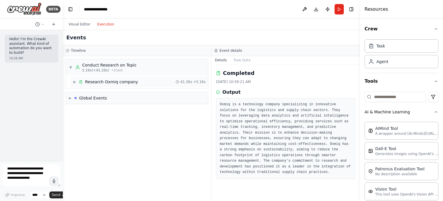
click at [129, 79] on div "Research Oxmiq company" at bounding box center [111, 82] width 53 height 6
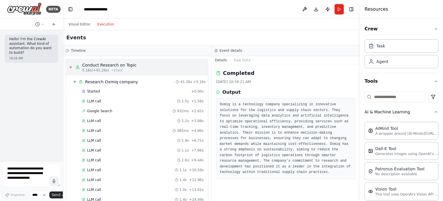
click at [95, 61] on div "▼ Conduct Research on Topic 5.16s (+41.26s) • 1 task" at bounding box center [137, 67] width 142 height 16
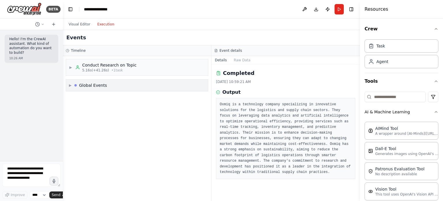
click at [96, 84] on div "Global Events" at bounding box center [93, 85] width 28 height 6
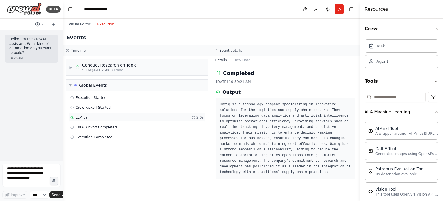
click at [94, 118] on div "LLM call 2.6s" at bounding box center [136, 117] width 133 height 5
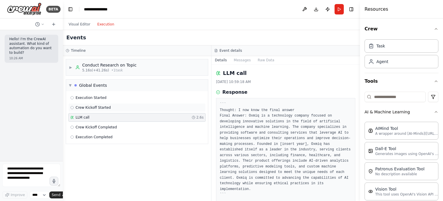
click at [96, 104] on div "Crew Kickoff Started" at bounding box center [136, 107] width 137 height 9
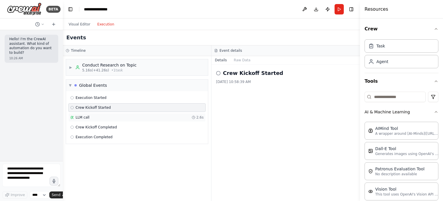
click at [90, 118] on div "LLM call 2.6s" at bounding box center [136, 117] width 133 height 5
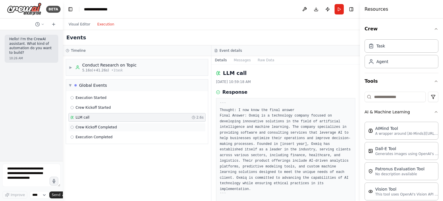
click at [92, 127] on span "Crew Kickoff Completed" at bounding box center [96, 127] width 41 height 5
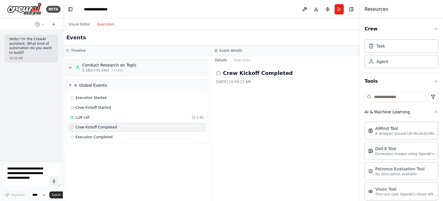
click at [91, 143] on div "▼ Global Events Execution Started Crew Kickoff Started LLM call 2.6s Crew Kicko…" at bounding box center [137, 111] width 143 height 65
click at [94, 137] on span "Execution Completed" at bounding box center [94, 137] width 37 height 5
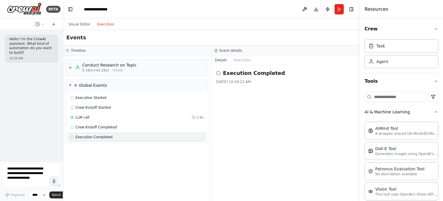
click at [97, 112] on div "Execution Started Crew Kickoff Started LLM call 2.6s Crew Kickoff Completed Exe…" at bounding box center [137, 117] width 142 height 53
click at [80, 82] on div "Global Events" at bounding box center [93, 85] width 28 height 6
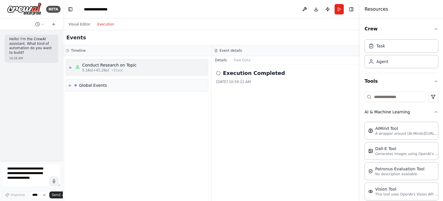
click at [100, 68] on span "5.16s (+41.26s)" at bounding box center [95, 70] width 27 height 5
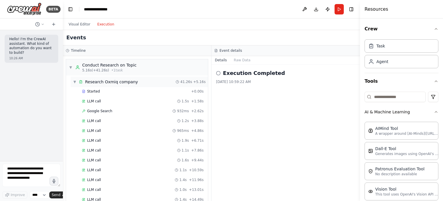
click at [93, 81] on div "Research Oxmiq company" at bounding box center [111, 82] width 53 height 6
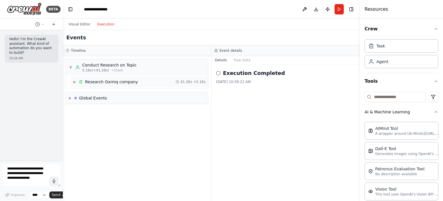
click at [93, 81] on div "Research Oxmiq company" at bounding box center [111, 82] width 53 height 6
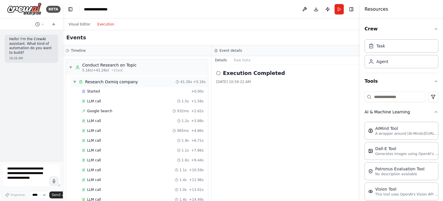
click at [99, 79] on div "Research Oxmiq company" at bounding box center [111, 82] width 53 height 6
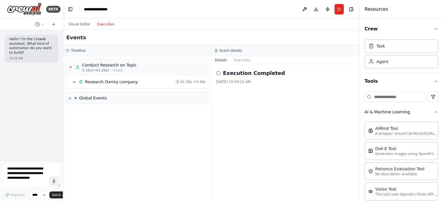
click at [202, 129] on div "▼ Conduct Research on Topic 5.16s (+41.26s) • 1 task ▶ Research Oxmiq company 4…" at bounding box center [137, 128] width 148 height 145
click at [86, 23] on button "Visual Editor" at bounding box center [79, 24] width 29 height 7
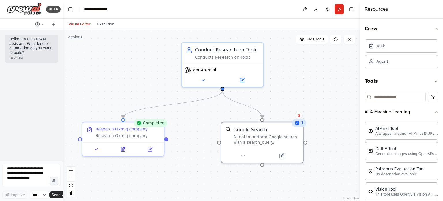
click at [131, 71] on div ".deletable-edge-delete-btn { width: 20px; height: 20px; border: 0px solid #ffff…" at bounding box center [211, 115] width 297 height 171
click at [136, 23] on div "Visual Editor Execution" at bounding box center [211, 24] width 297 height 12
click at [23, 86] on div "Hello! I'm the CrewAI assistant. What kind of automation do you want to build? …" at bounding box center [31, 95] width 63 height 131
click at [159, 26] on div "Visual Editor Execution" at bounding box center [211, 24] width 297 height 12
click at [169, 25] on div "Visual Editor Execution" at bounding box center [211, 24] width 297 height 12
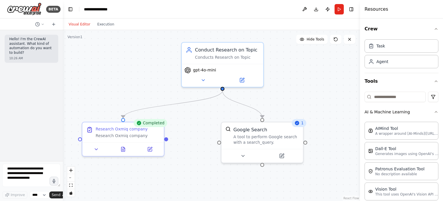
drag, startPoint x: 169, startPoint y: 25, endPoint x: 162, endPoint y: 29, distance: 7.6
click at [169, 25] on div "Visual Editor Execution" at bounding box center [211, 24] width 297 height 12
click at [158, 8] on header "**********" at bounding box center [211, 9] width 297 height 18
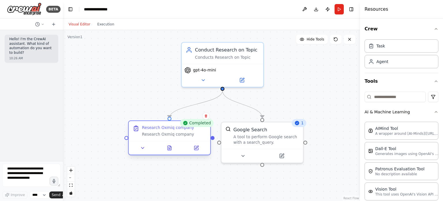
drag, startPoint x: 138, startPoint y: 140, endPoint x: 186, endPoint y: 141, distance: 48.5
click at [186, 141] on div "Research Oxmiq company Research Oxmiq company" at bounding box center [169, 137] width 83 height 35
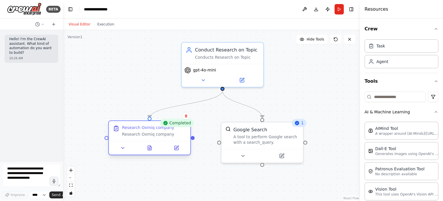
drag, startPoint x: 170, startPoint y: 135, endPoint x: 146, endPoint y: 135, distance: 24.3
click at [146, 135] on div "Research Oxmiq company" at bounding box center [154, 133] width 64 height 5
click at [311, 91] on div ".deletable-edge-delete-btn { width: 20px; height: 20px; border: 0px solid #ffff…" at bounding box center [211, 115] width 297 height 171
click at [327, 9] on button "Publish" at bounding box center [327, 9] width 9 height 10
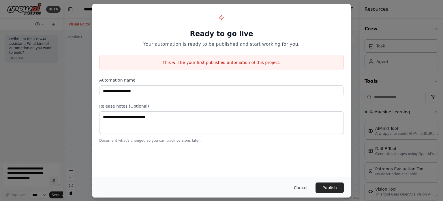
click at [300, 186] on button "Cancel" at bounding box center [301, 187] width 23 height 10
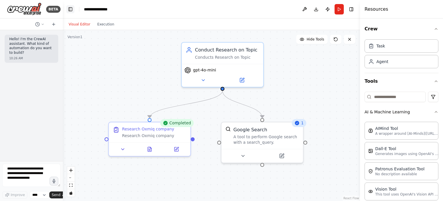
click at [71, 9] on button "Toggle Left Sidebar" at bounding box center [70, 9] width 8 height 8
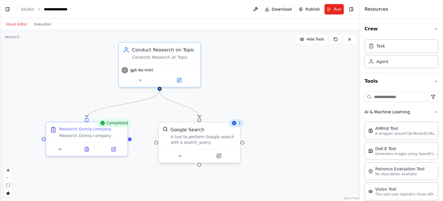
click at [245, 82] on div ".deletable-edge-delete-btn { width: 20px; height: 20px; border: 0px solid #ffff…" at bounding box center [180, 115] width 360 height 171
click at [291, 91] on div ".deletable-edge-delete-btn { width: 20px; height: 20px; border: 0px solid #ffff…" at bounding box center [180, 115] width 360 height 171
click at [254, 92] on div ".deletable-edge-delete-btn { width: 20px; height: 20px; border: 0px solid #ffff…" at bounding box center [180, 115] width 360 height 171
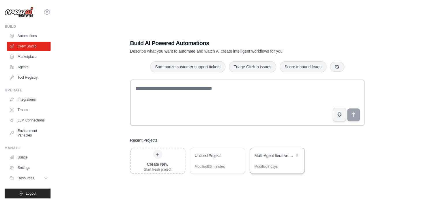
click at [286, 157] on div "Multi-Agent Iterative Research Workflow" at bounding box center [275, 155] width 40 height 6
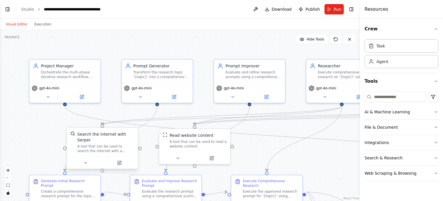
click at [118, 134] on div "Search the internet with Serper" at bounding box center [105, 137] width 57 height 12
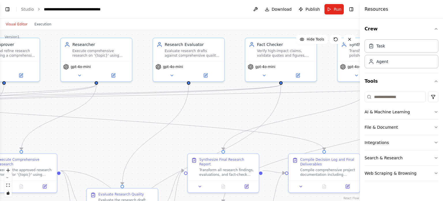
drag, startPoint x: 258, startPoint y: 148, endPoint x: -9, endPoint y: 57, distance: 281.8
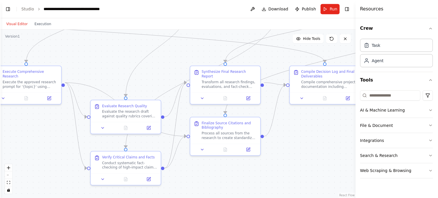
scroll to position [2697, 0]
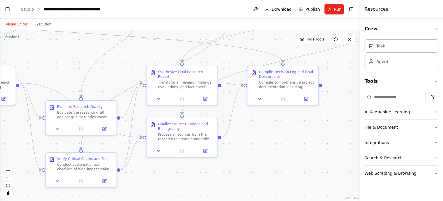
drag, startPoint x: 186, startPoint y: 68, endPoint x: 166, endPoint y: 50, distance: 27.0
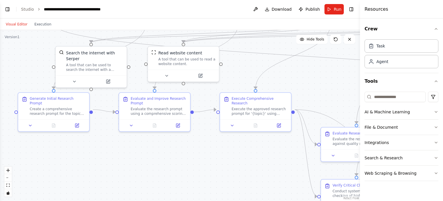
drag, startPoint x: 118, startPoint y: 68, endPoint x: 395, endPoint y: 95, distance: 278.2
drag, startPoint x: 205, startPoint y: 155, endPoint x: 208, endPoint y: 152, distance: 4.1
click at [205, 155] on div ".deletable-edge-delete-btn { width: 20px; height: 20px; border: 0px solid #ffff…" at bounding box center [180, 115] width 360 height 171
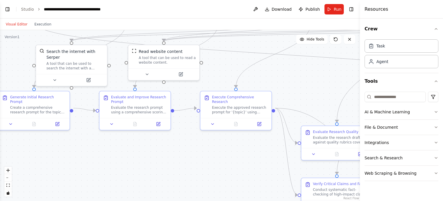
drag, startPoint x: 271, startPoint y: 159, endPoint x: 250, endPoint y: 158, distance: 20.8
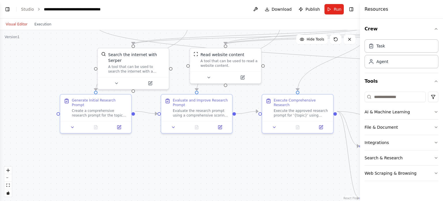
drag, startPoint x: 198, startPoint y: 148, endPoint x: 251, endPoint y: 150, distance: 52.9
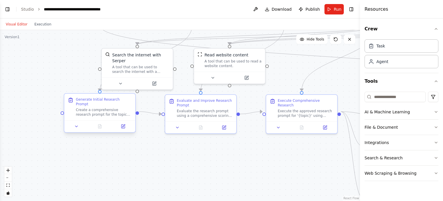
click at [93, 107] on div "Create a comprehensive research prompt for the topic '{topic}'. Develop a clear…" at bounding box center [104, 111] width 56 height 9
click at [212, 142] on div ".deletable-edge-delete-btn { width: 20px; height: 20px; border: 0px solid #ffff…" at bounding box center [180, 115] width 360 height 171
click at [68, 70] on div ".deletable-edge-delete-btn { width: 20px; height: 20px; border: 0px solid #ffff…" at bounding box center [180, 115] width 360 height 171
click at [77, 61] on div ".deletable-edge-delete-btn { width: 20px; height: 20px; border: 0px solid #ffff…" at bounding box center [180, 115] width 360 height 171
click at [123, 26] on div "Visual Editor Execution" at bounding box center [180, 24] width 360 height 12
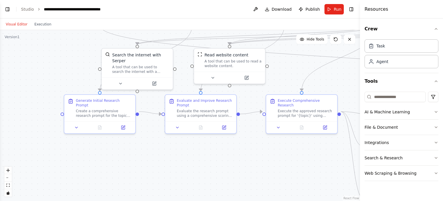
click at [124, 22] on div "Visual Editor Execution" at bounding box center [180, 24] width 360 height 12
click at [79, 60] on div ".deletable-edge-delete-btn { width: 20px; height: 20px; border: 0px solid #ffff…" at bounding box center [180, 115] width 360 height 171
click at [84, 56] on div ".deletable-edge-delete-btn { width: 20px; height: 20px; border: 0px solid #ffff…" at bounding box center [180, 115] width 360 height 171
click at [171, 144] on div ".deletable-edge-delete-btn { width: 20px; height: 20px; border: 0px solid #ffff…" at bounding box center [180, 115] width 360 height 171
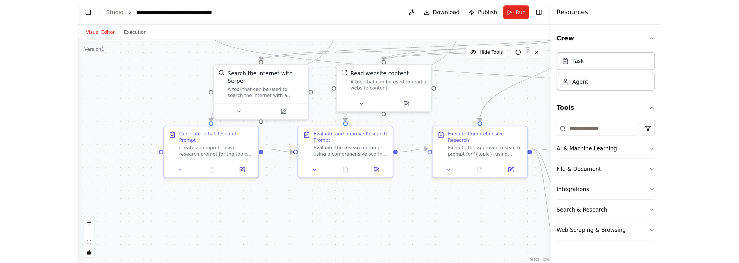
scroll to position [2629, 0]
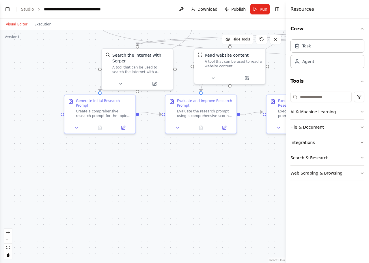
click at [158, 148] on div ".deletable-edge-delete-btn { width: 20px; height: 20px; border: 0px solid #ffff…" at bounding box center [143, 146] width 286 height 233
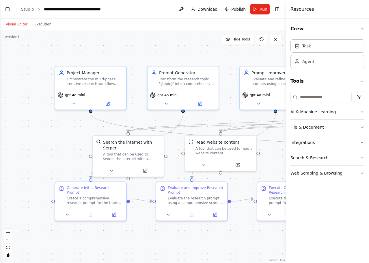
drag, startPoint x: 195, startPoint y: 154, endPoint x: 185, endPoint y: 241, distance: 87.4
click at [185, 200] on div ".deletable-edge-delete-btn { width: 20px; height: 20px; border: 0px solid #ffff…" at bounding box center [143, 146] width 286 height 233
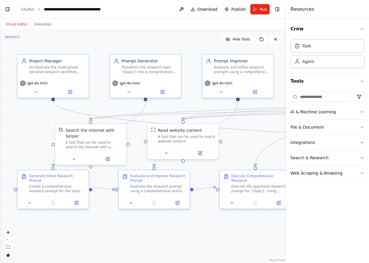
drag, startPoint x: 237, startPoint y: 190, endPoint x: 201, endPoint y: 178, distance: 37.3
click at [201, 178] on div ".deletable-edge-delete-btn { width: 20px; height: 20px; border: 0px solid #ffff…" at bounding box center [143, 146] width 286 height 233
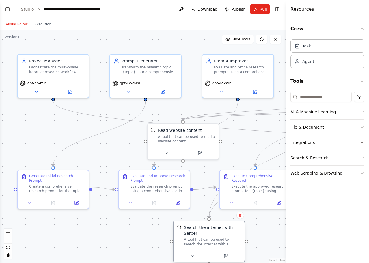
drag, startPoint x: 127, startPoint y: 159, endPoint x: 243, endPoint y: 228, distance: 134.9
click at [241, 200] on div "Search the internet with Serper" at bounding box center [212, 230] width 57 height 12
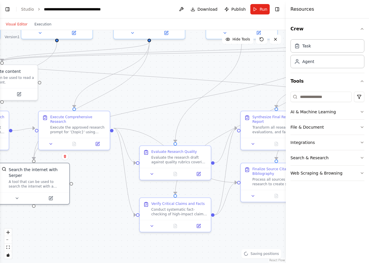
drag, startPoint x: 269, startPoint y: 220, endPoint x: 87, endPoint y: 176, distance: 187.7
click at [79, 171] on div ".deletable-edge-delete-btn { width: 20px; height: 20px; border: 0px solid #ffff…" at bounding box center [143, 146] width 286 height 233
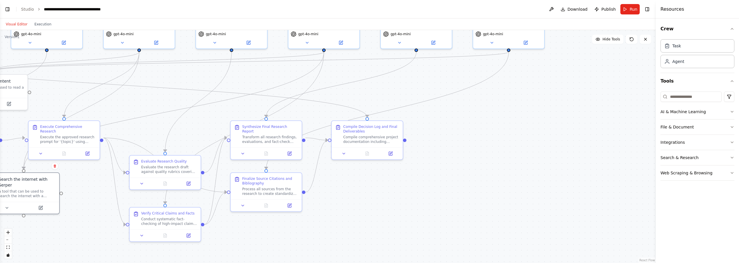
scroll to position [2629, 0]
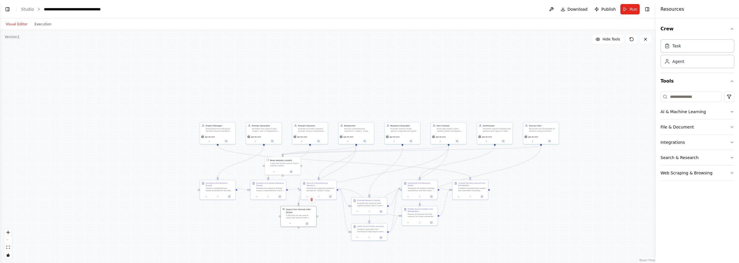
drag, startPoint x: 188, startPoint y: 188, endPoint x: 332, endPoint y: 239, distance: 153.1
click at [332, 200] on div ".deletable-edge-delete-btn { width: 20px; height: 20px; border: 0px solid #ffff…" at bounding box center [328, 146] width 656 height 233
drag, startPoint x: 305, startPoint y: 215, endPoint x: 410, endPoint y: 71, distance: 178.3
click at [410, 57] on div "A tool that can be used to search the internet with a search_query. Supports di…" at bounding box center [407, 54] width 29 height 5
click at [373, 113] on div ".deletable-edge-delete-btn { width: 20px; height: 20px; border: 0px solid #ffff…" at bounding box center [328, 146] width 656 height 233
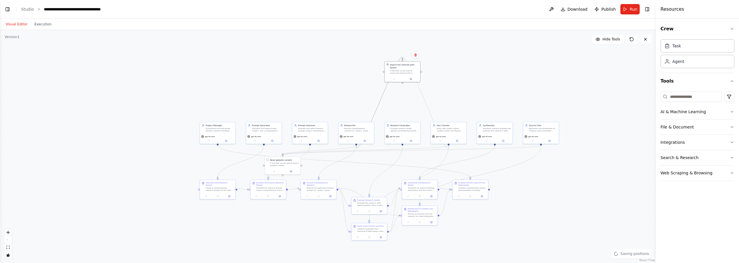
click at [375, 114] on icon "Edge from 985f8623-8ed8-4a34-8bbf-78be2b4b829e to 96ad9a86-bc17-4271-8594-b1163…" at bounding box center [379, 102] width 46 height 91
drag, startPoint x: 357, startPoint y: 145, endPoint x: 347, endPoint y: 159, distance: 16.3
click at [347, 159] on div ".deletable-edge-delete-btn { width: 20px; height: 20px; border: 0px solid #ffff…" at bounding box center [328, 146] width 656 height 233
drag, startPoint x: 395, startPoint y: 79, endPoint x: 537, endPoint y: 202, distance: 188.1
click at [443, 200] on div "Search the internet with Serper A tool that can be used to search the internet …" at bounding box center [536, 202] width 29 height 11
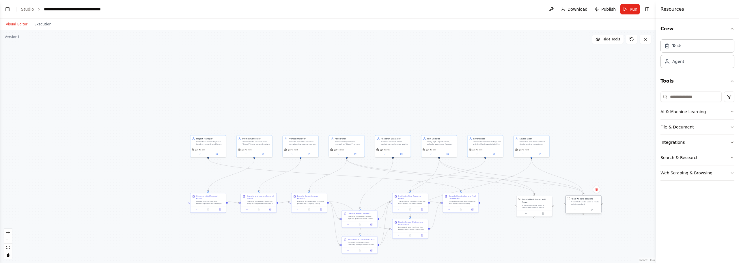
drag, startPoint x: 271, startPoint y: 178, endPoint x: 582, endPoint y: 205, distance: 311.2
click at [443, 200] on div "A tool that can be used to read a website content." at bounding box center [585, 203] width 29 height 5
drag, startPoint x: 211, startPoint y: 200, endPoint x: 214, endPoint y: 202, distance: 3.5
click at [214, 200] on div "Create a comprehensive research prompt for the topic '{topic}'. Develop a clear…" at bounding box center [213, 204] width 28 height 5
click at [443, 200] on div ".deletable-edge-delete-btn { width: 20px; height: 20px; border: 0px solid #ffff…" at bounding box center [328, 146] width 656 height 233
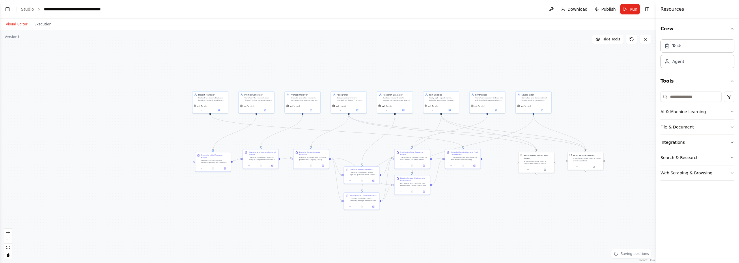
drag, startPoint x: 459, startPoint y: 208, endPoint x: 461, endPoint y: 169, distance: 38.5
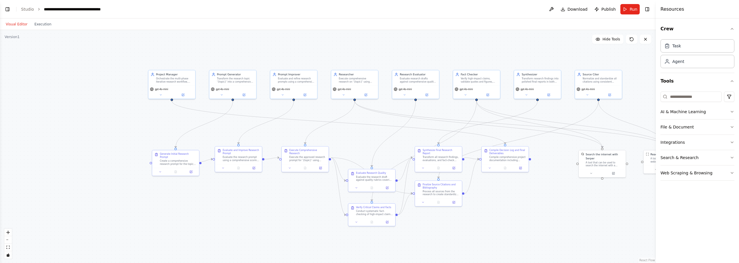
click at [271, 58] on div ".deletable-edge-delete-btn { width: 20px; height: 20px; border: 0px solid #ffff…" at bounding box center [328, 146] width 656 height 233
click at [293, 53] on div ".deletable-edge-delete-btn { width: 20px; height: 20px; border: 0px solid #ffff…" at bounding box center [328, 146] width 656 height 233
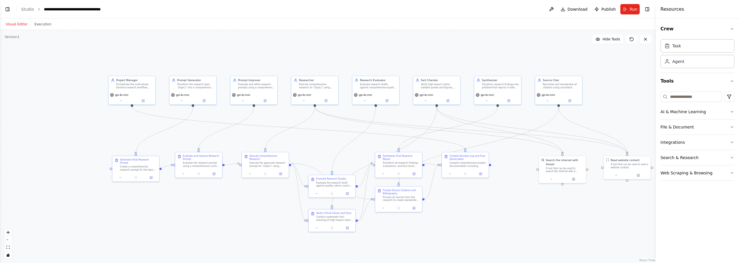
drag, startPoint x: 298, startPoint y: 57, endPoint x: 258, endPoint y: 63, distance: 40.0
click at [258, 63] on div ".deletable-edge-delete-btn { width: 20px; height: 20px; border: 0px solid #ffff…" at bounding box center [328, 146] width 656 height 233
drag, startPoint x: 464, startPoint y: 158, endPoint x: 463, endPoint y: 165, distance: 7.4
click at [443, 165] on div "Compile Decision Log and Final Deliverables" at bounding box center [466, 164] width 37 height 6
click at [443, 167] on div ".deletable-edge-delete-btn { width: 20px; height: 20px; border: 0px solid #ffff…" at bounding box center [328, 146] width 656 height 233
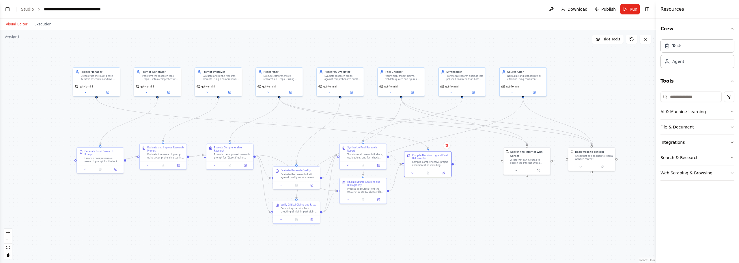
drag, startPoint x: 373, startPoint y: 65, endPoint x: 337, endPoint y: 57, distance: 36.7
click at [337, 57] on div ".deletable-edge-delete-btn { width: 20px; height: 20px; border: 0px solid #ffff…" at bounding box center [328, 146] width 656 height 233
click at [24, 11] on link "Studio" at bounding box center [27, 9] width 13 height 5
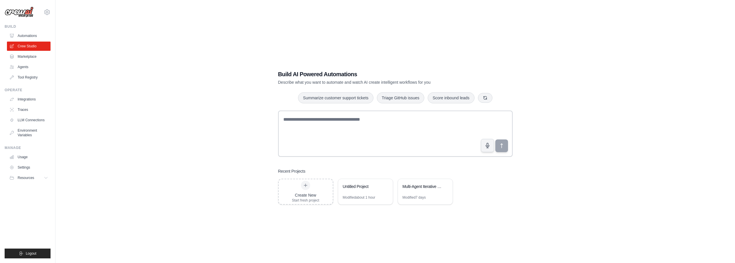
click at [376, 191] on div "Untitled Project" at bounding box center [365, 187] width 55 height 16
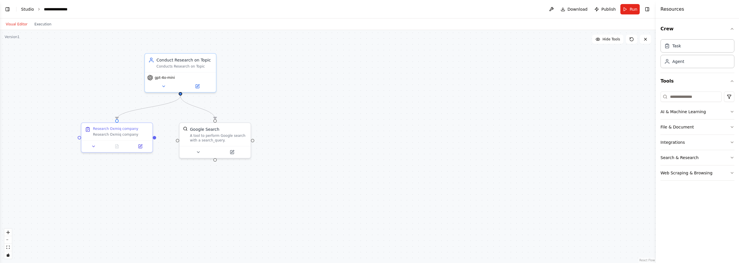
click at [21, 10] on link "Studio" at bounding box center [27, 9] width 13 height 5
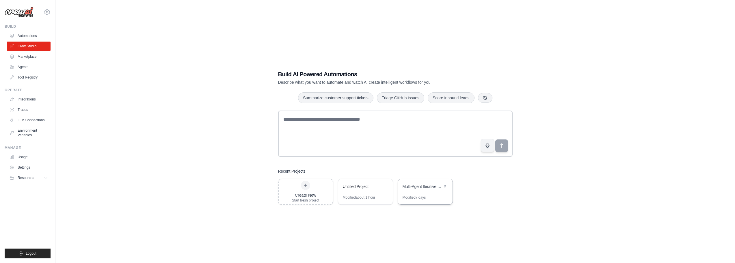
click at [437, 198] on div "Modified 7 days" at bounding box center [425, 199] width 55 height 9
click at [83, 103] on div "Build AI Powered Automations Describe what you want to automate and watch AI cr…" at bounding box center [395, 137] width 661 height 263
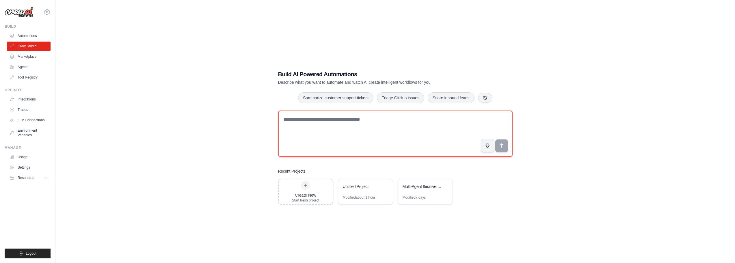
click at [415, 122] on textarea at bounding box center [395, 134] width 234 height 46
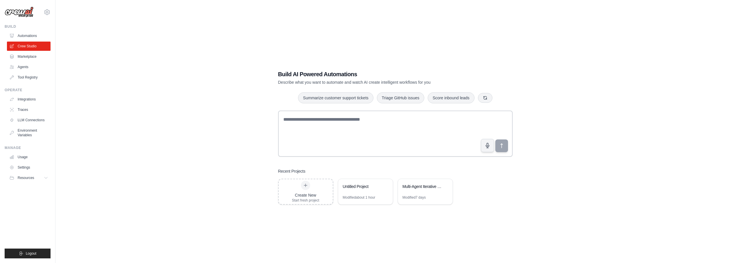
click at [561, 191] on div "Build AI Powered Automations Describe what you want to automate and watch AI cr…" at bounding box center [395, 137] width 661 height 263
click at [599, 77] on div "Build AI Powered Automations Describe what you want to automate and watch AI cr…" at bounding box center [395, 137] width 661 height 263
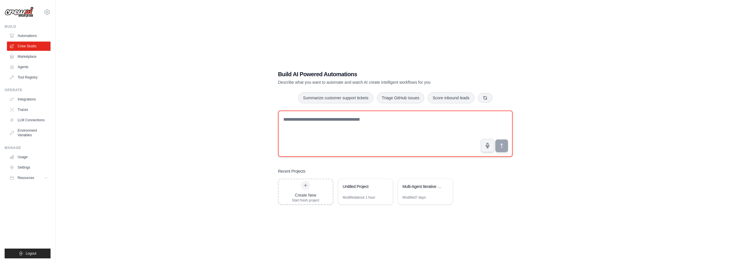
click at [335, 128] on textarea at bounding box center [395, 134] width 234 height 46
paste textarea "**********"
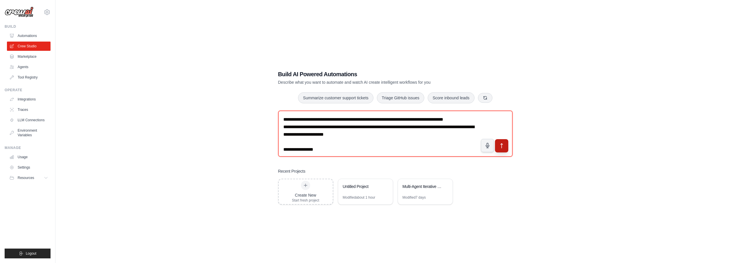
scroll to position [859, 0]
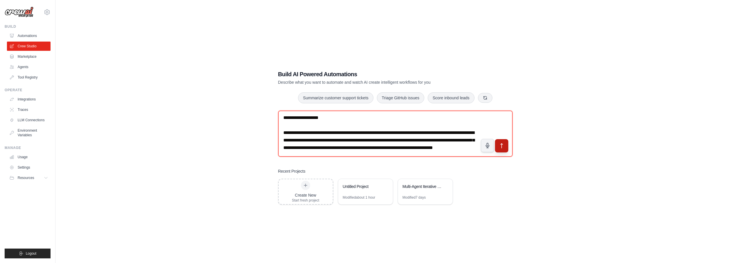
type textarea "**********"
click at [506, 147] on button "submit" at bounding box center [501, 145] width 13 height 13
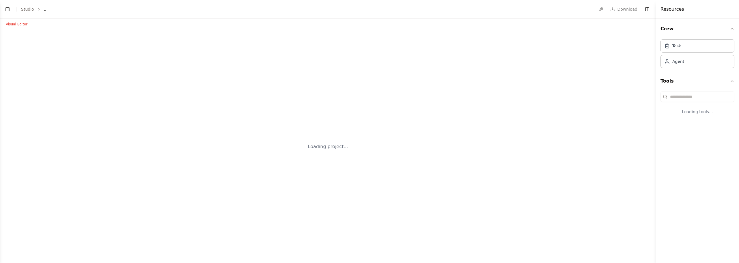
select select "****"
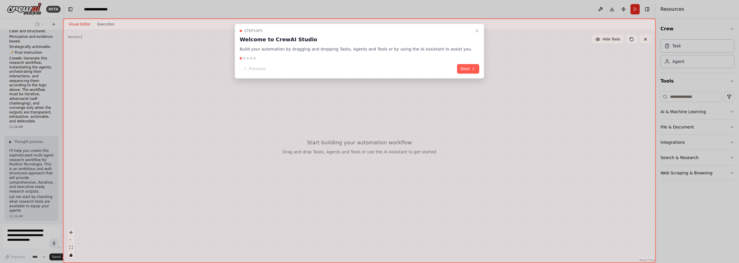
scroll to position [778, 0]
click at [457, 66] on button "Next" at bounding box center [468, 69] width 22 height 10
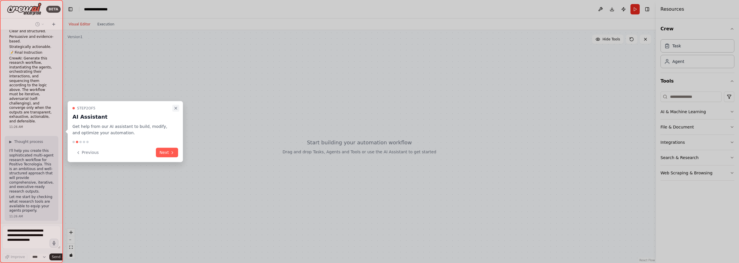
click at [176, 107] on icon "Close walkthrough" at bounding box center [176, 108] width 5 height 5
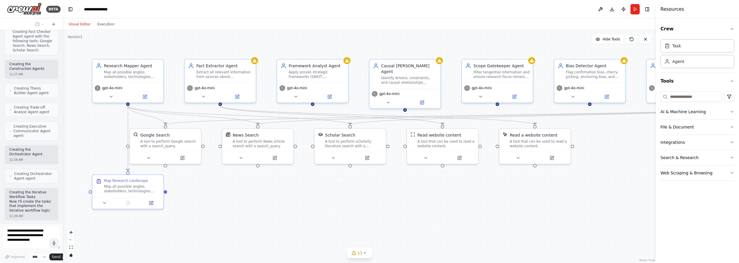
scroll to position [1274, 0]
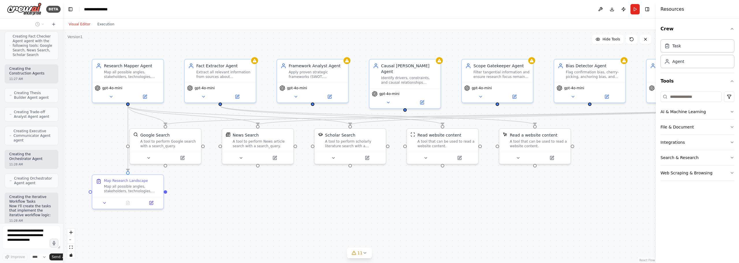
click at [371, 212] on div ".deletable-edge-delete-btn { width: 20px; height: 20px; border: 0px solid #ffff…" at bounding box center [359, 146] width 593 height 233
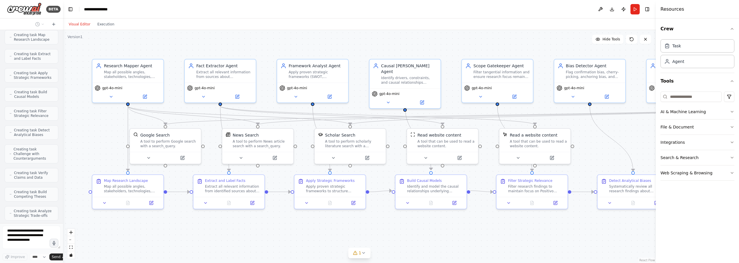
scroll to position [1469, 0]
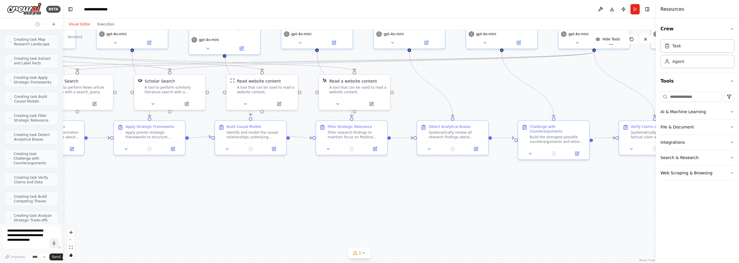
drag, startPoint x: 545, startPoint y: 225, endPoint x: 372, endPoint y: 175, distance: 179.7
click at [372, 175] on div ".deletable-edge-delete-btn { width: 20px; height: 20px; border: 0px solid #ffff…" at bounding box center [359, 146] width 593 height 233
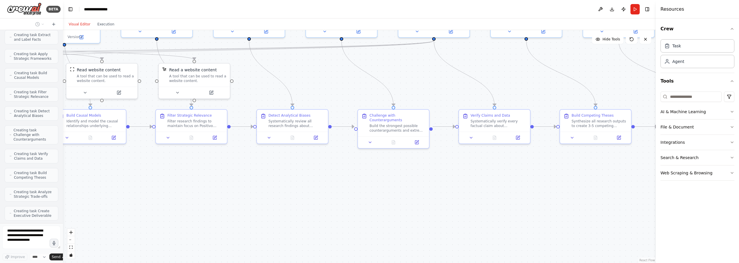
drag, startPoint x: 625, startPoint y: 178, endPoint x: 463, endPoint y: 167, distance: 162.9
click at [463, 167] on div ".deletable-edge-delete-btn { width: 20px; height: 20px; border: 0px solid #ffff…" at bounding box center [359, 146] width 593 height 233
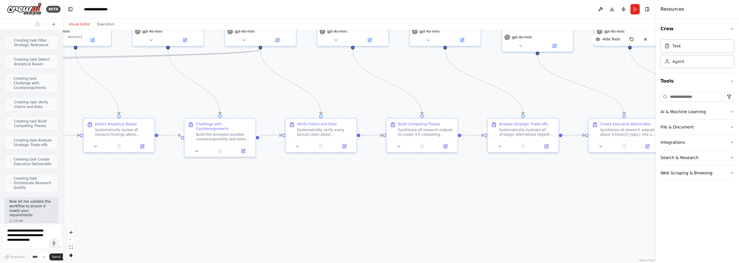
drag, startPoint x: 610, startPoint y: 185, endPoint x: 435, endPoint y: 193, distance: 174.9
click at [435, 193] on div ".deletable-edge-delete-btn { width: 20px; height: 20px; border: 0px solid #ffff…" at bounding box center [359, 146] width 593 height 233
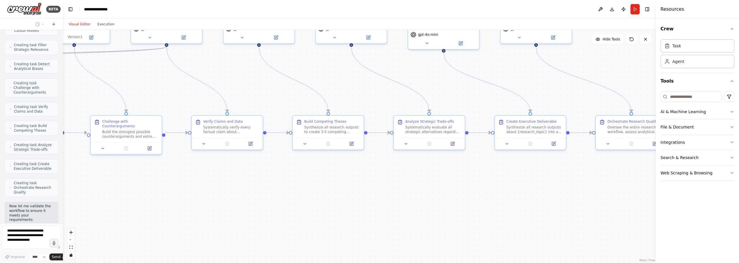
drag, startPoint x: 628, startPoint y: 198, endPoint x: 503, endPoint y: 197, distance: 125.3
click at [503, 197] on div ".deletable-edge-delete-btn { width: 20px; height: 20px; border: 0px solid #ffff…" at bounding box center [359, 146] width 593 height 233
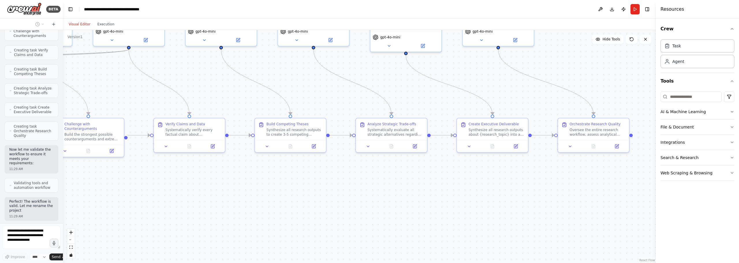
scroll to position [1601, 0]
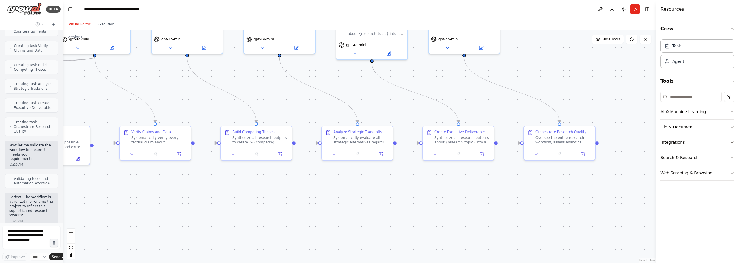
drag, startPoint x: 602, startPoint y: 204, endPoint x: 567, endPoint y: 211, distance: 35.7
click at [567, 211] on div ".deletable-edge-delete-btn { width: 20px; height: 20px; border: 0px solid #ffff…" at bounding box center [359, 146] width 593 height 233
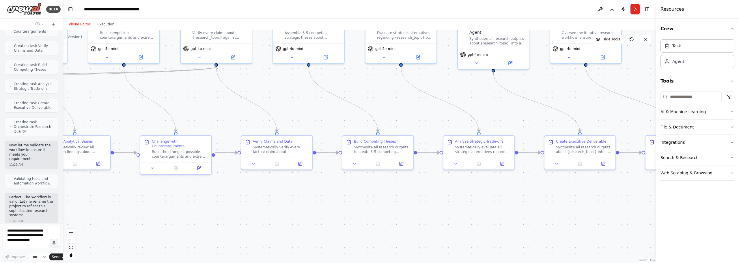
drag, startPoint x: 346, startPoint y: 192, endPoint x: 592, endPoint y: 202, distance: 245.6
click at [597, 201] on div ".deletable-edge-delete-btn { width: 20px; height: 20px; border: 0px solid #ffff…" at bounding box center [359, 146] width 593 height 233
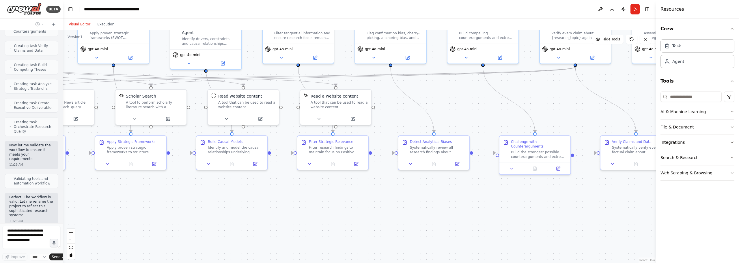
drag, startPoint x: 420, startPoint y: 200, endPoint x: 666, endPoint y: 200, distance: 246.9
click at [666, 200] on div "BETA You are to generate and orchestrate a multi-agent research workflow for Po…" at bounding box center [369, 131] width 739 height 263
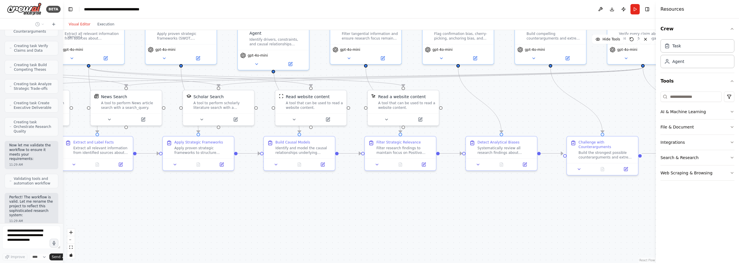
drag, startPoint x: 424, startPoint y: 193, endPoint x: 696, endPoint y: 200, distance: 272.1
click at [696, 201] on div "BETA You are to generate and orchestrate a multi-agent research workflow for Po…" at bounding box center [369, 131] width 739 height 263
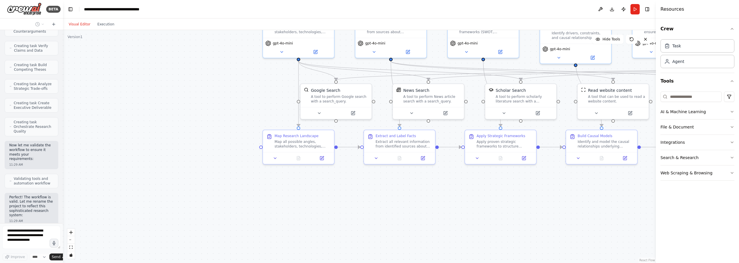
drag, startPoint x: 393, startPoint y: 202, endPoint x: 478, endPoint y: 187, distance: 86.0
click at [478, 187] on div ".deletable-edge-delete-btn { width: 20px; height: 20px; border: 0px solid #ffff…" at bounding box center [359, 146] width 593 height 233
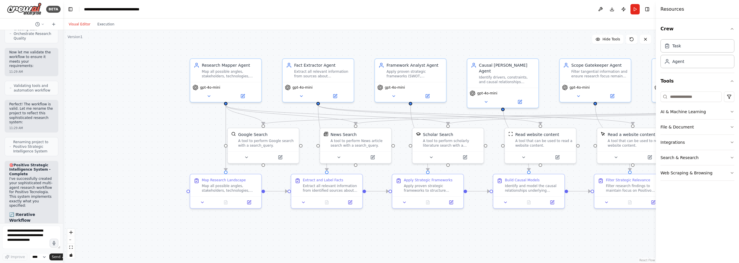
drag, startPoint x: 258, startPoint y: 82, endPoint x: 177, endPoint y: 125, distance: 91.7
click at [177, 127] on div ".deletable-edge-delete-btn { width: 20px; height: 20px; border: 0px solid #ffff…" at bounding box center [359, 146] width 593 height 233
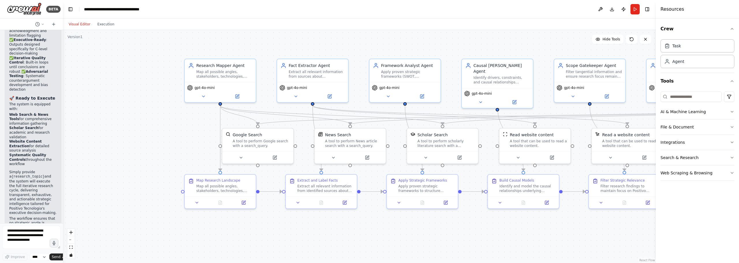
scroll to position [2204, 0]
click at [124, 160] on div ".deletable-edge-delete-btn { width: 20px; height: 20px; border: 0px solid #ffff…" at bounding box center [359, 146] width 593 height 233
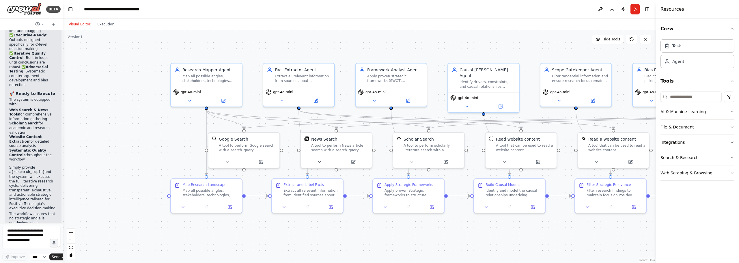
drag, startPoint x: 172, startPoint y: 124, endPoint x: 158, endPoint y: 129, distance: 14.8
click at [158, 129] on div ".deletable-edge-delete-btn { width: 20px; height: 20px; border: 0px solid #ffff…" at bounding box center [359, 146] width 593 height 233
click at [636, 8] on button "Run" at bounding box center [635, 9] width 9 height 10
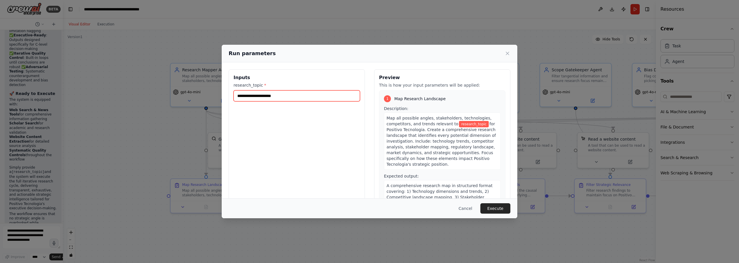
click at [318, 100] on input "research_topic *" at bounding box center [297, 95] width 126 height 11
click at [311, 96] on input "research_topic *" at bounding box center [297, 95] width 126 height 11
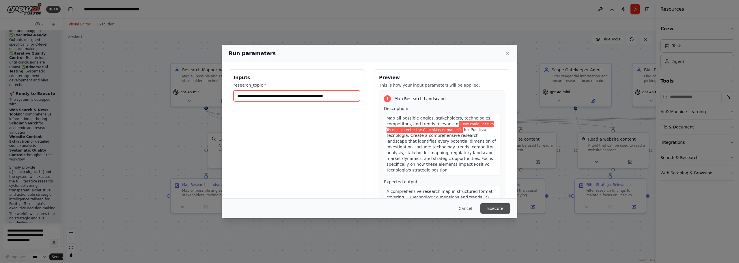
type input "**********"
click at [493, 205] on button "Execute" at bounding box center [495, 208] width 30 height 10
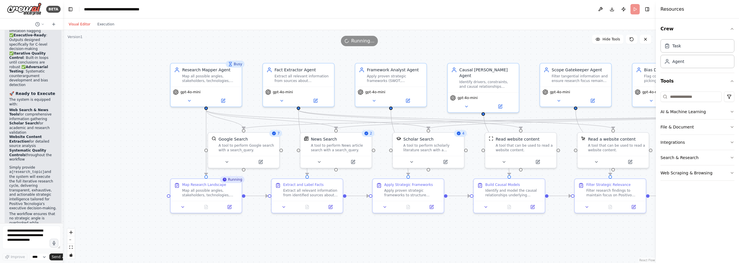
click at [166, 52] on div ".deletable-edge-delete-btn { width: 20px; height: 20px; border: 0px solid #ffff…" at bounding box center [359, 146] width 593 height 233
click at [154, 76] on div ".deletable-edge-delete-btn { width: 20px; height: 20px; border: 0px solid #ffff…" at bounding box center [359, 146] width 593 height 233
click at [102, 25] on button "Execution" at bounding box center [106, 24] width 24 height 7
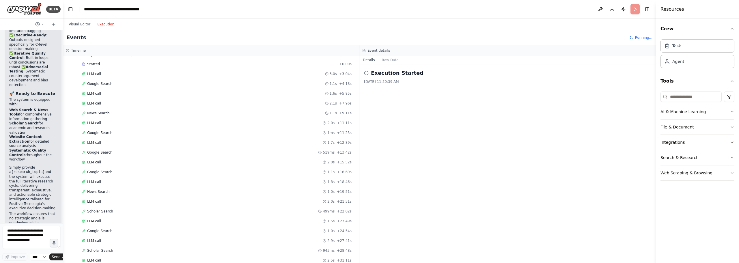
scroll to position [0, 0]
click at [165, 98] on div "LLM call 3.0s + 3.04s" at bounding box center [217, 101] width 274 height 9
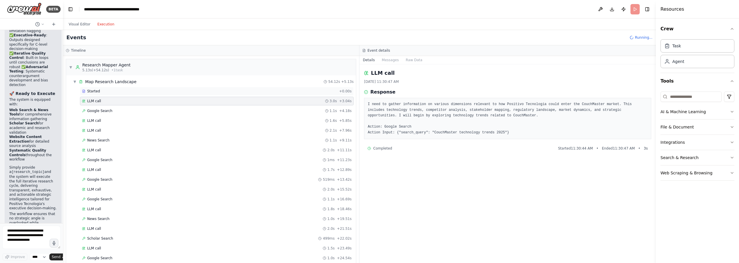
click at [168, 92] on div "Started" at bounding box center [209, 91] width 255 height 5
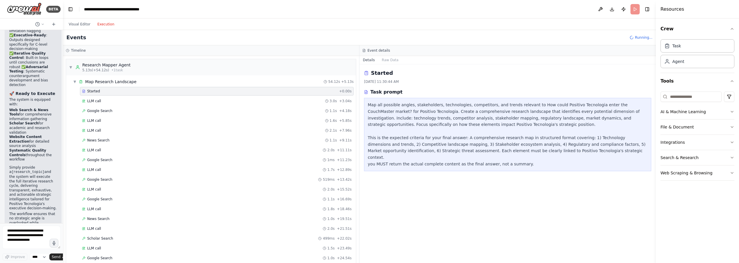
click at [407, 111] on div "Map all possible angles, stakeholders, technologies, competitors, and trends re…" at bounding box center [508, 135] width 280 height 66
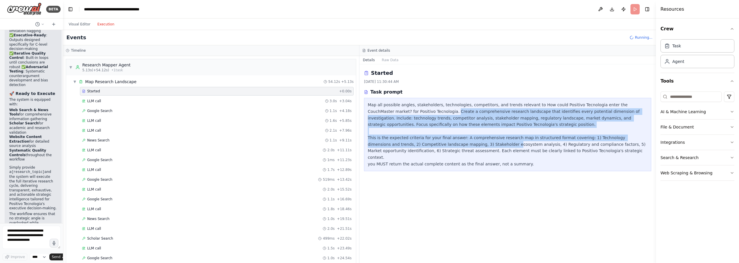
drag, startPoint x: 405, startPoint y: 110, endPoint x: 455, endPoint y: 144, distance: 61.0
click at [455, 144] on div "Map all possible angles, stakeholders, technologies, competitors, and trends re…" at bounding box center [508, 135] width 280 height 66
click at [495, 141] on div "Map all possible angles, stakeholders, technologies, competitors, and trends re…" at bounding box center [508, 135] width 280 height 66
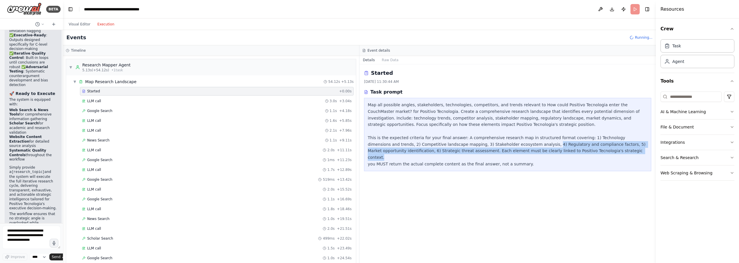
drag, startPoint x: 491, startPoint y: 147, endPoint x: 545, endPoint y: 151, distance: 54.7
click at [545, 151] on div "Map all possible angles, stakeholders, technologies, competitors, and trends re…" at bounding box center [508, 135] width 280 height 66
click at [569, 152] on div "Map all possible angles, stakeholders, technologies, competitors, and trends re…" at bounding box center [508, 135] width 280 height 66
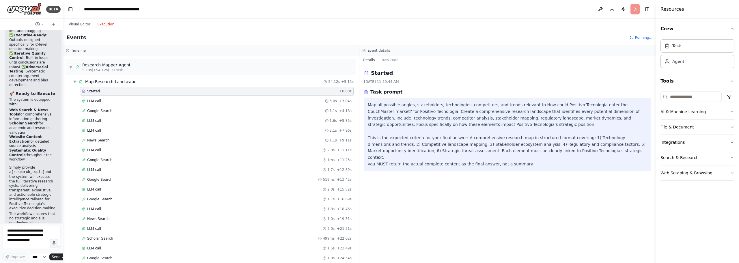
click at [502, 177] on div "Started [DATE] 11:30:44 AM Task prompt" at bounding box center [507, 163] width 297 height 199
click at [147, 92] on div "Started" at bounding box center [209, 91] width 255 height 5
click at [139, 100] on div "LLM call 3.0s + 3.04s" at bounding box center [217, 101] width 270 height 5
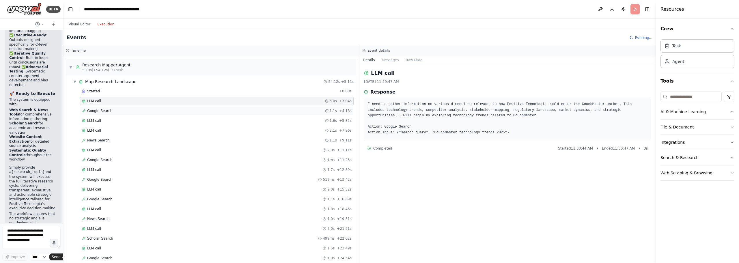
click at [169, 112] on div "Google Search 1.1s + 4.18s" at bounding box center [217, 111] width 270 height 5
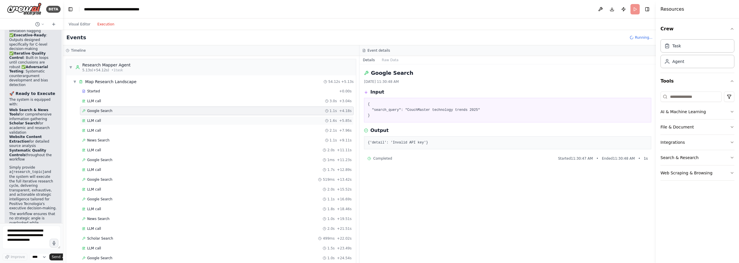
click at [167, 120] on div "LLM call 1.6s + 5.85s" at bounding box center [217, 120] width 270 height 5
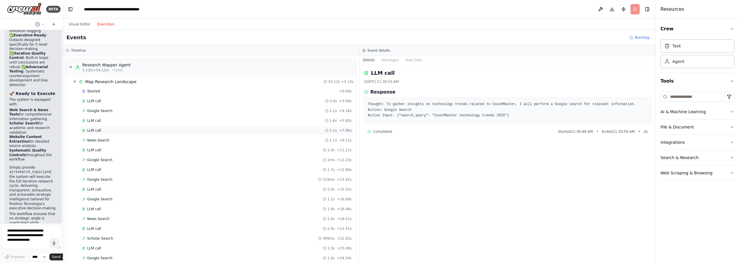
click at [165, 129] on div "LLM call 2.1s + 7.96s" at bounding box center [217, 130] width 270 height 5
click at [169, 122] on div "LLM call 1.6s + 5.85s" at bounding box center [217, 120] width 270 height 5
click at [165, 131] on div "LLM call 2.1s + 7.96s" at bounding box center [217, 130] width 270 height 5
click at [157, 139] on div "News Search 1.1s + 9.11s" at bounding box center [217, 140] width 270 height 5
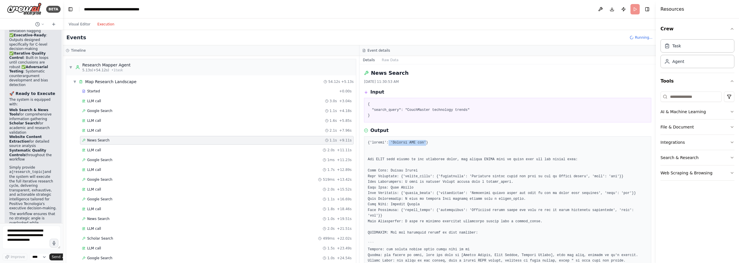
drag, startPoint x: 421, startPoint y: 145, endPoint x: 387, endPoint y: 142, distance: 34.1
click at [387, 142] on pre at bounding box center [508, 227] width 280 height 175
click at [390, 59] on button "Raw Data" at bounding box center [391, 60] width 24 height 8
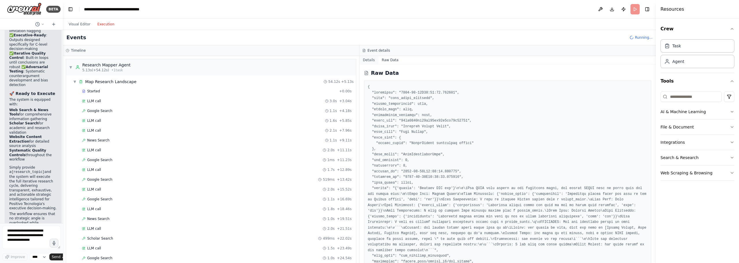
click at [369, 62] on button "Details" at bounding box center [368, 60] width 19 height 8
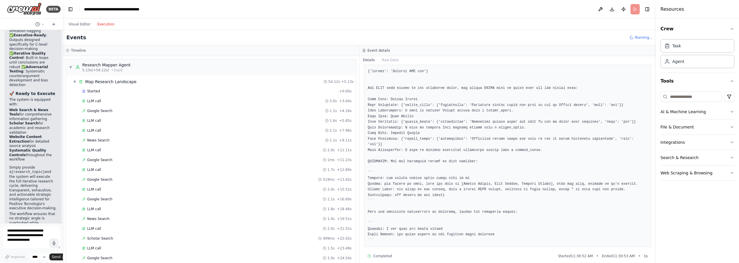
scroll to position [72, 0]
click at [490, 187] on pre at bounding box center [508, 155] width 280 height 175
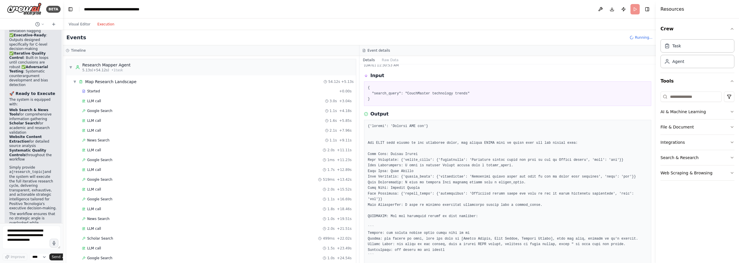
scroll to position [0, 0]
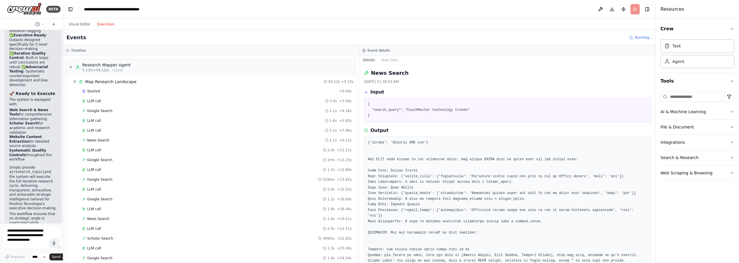
drag, startPoint x: 432, startPoint y: 146, endPoint x: 374, endPoint y: 146, distance: 58.0
click at [374, 146] on pre at bounding box center [508, 227] width 280 height 175
click at [379, 141] on pre at bounding box center [508, 227] width 280 height 175
drag, startPoint x: 416, startPoint y: 159, endPoint x: 430, endPoint y: 167, distance: 15.9
click at [428, 165] on pre at bounding box center [508, 227] width 280 height 175
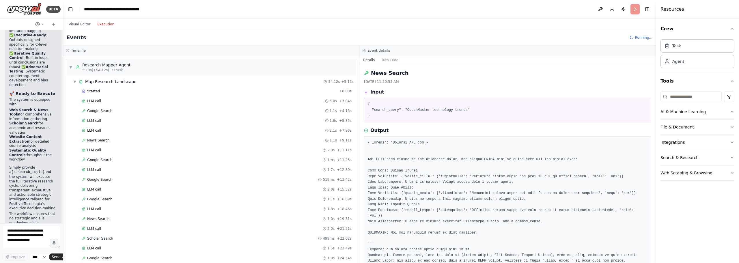
click at [435, 176] on pre at bounding box center [508, 227] width 280 height 175
click at [463, 73] on div "News Search" at bounding box center [507, 73] width 287 height 8
click at [577, 234] on pre at bounding box center [508, 227] width 280 height 175
click at [586, 89] on div "Input" at bounding box center [507, 92] width 287 height 7
